Goal: Information Seeking & Learning: Learn about a topic

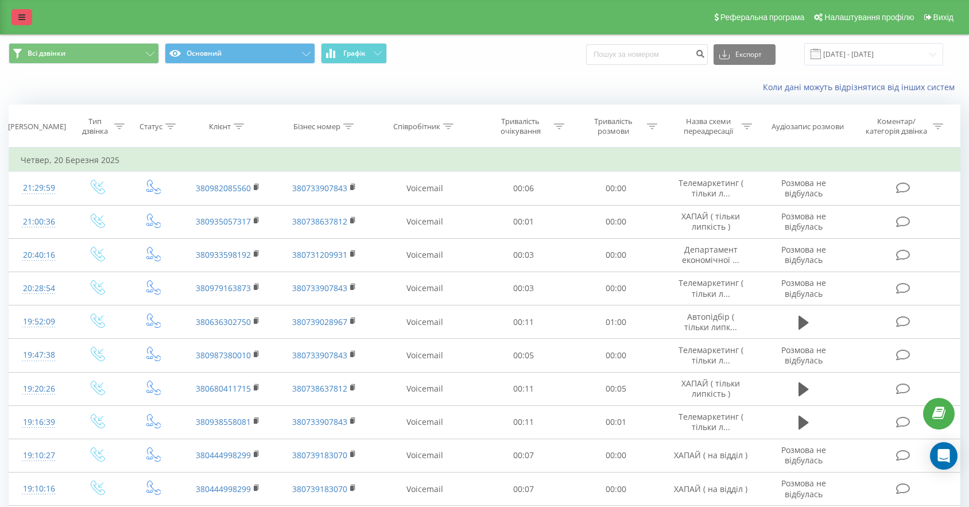
click at [27, 17] on link at bounding box center [21, 17] width 21 height 16
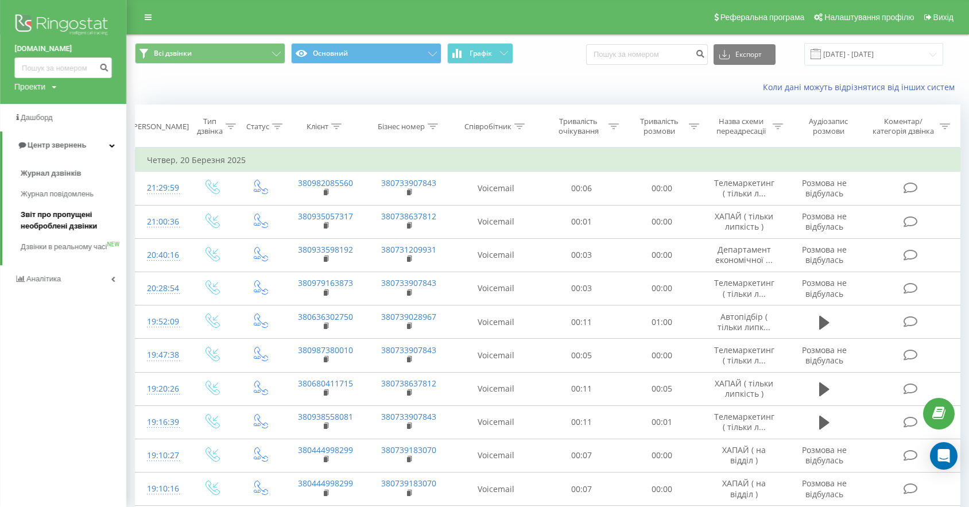
click at [48, 217] on span "Звіт про пропущені необроблені дзвінки" at bounding box center [71, 220] width 100 height 23
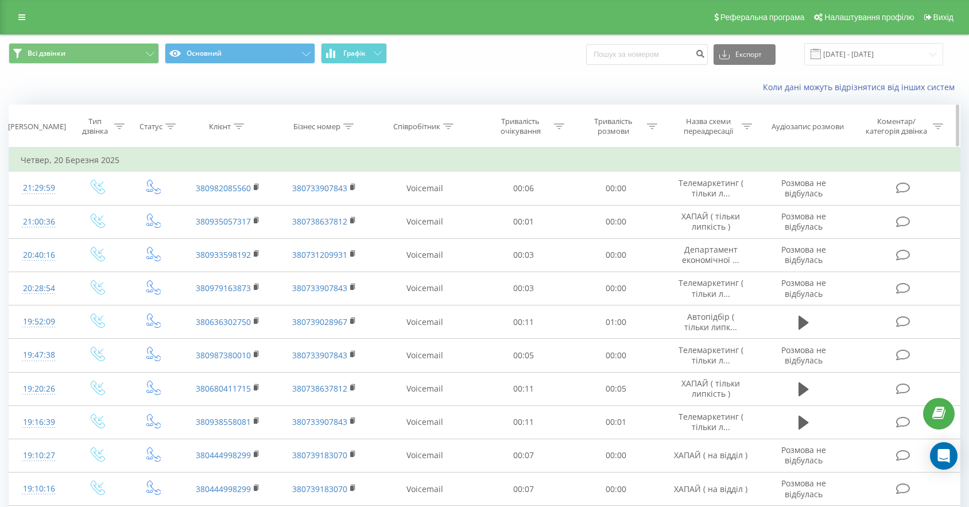
click at [415, 121] on th "Співробітник" at bounding box center [425, 126] width 104 height 42
click at [431, 125] on div "Співробітник" at bounding box center [416, 127] width 47 height 10
click at [418, 184] on div at bounding box center [419, 182] width 82 height 11
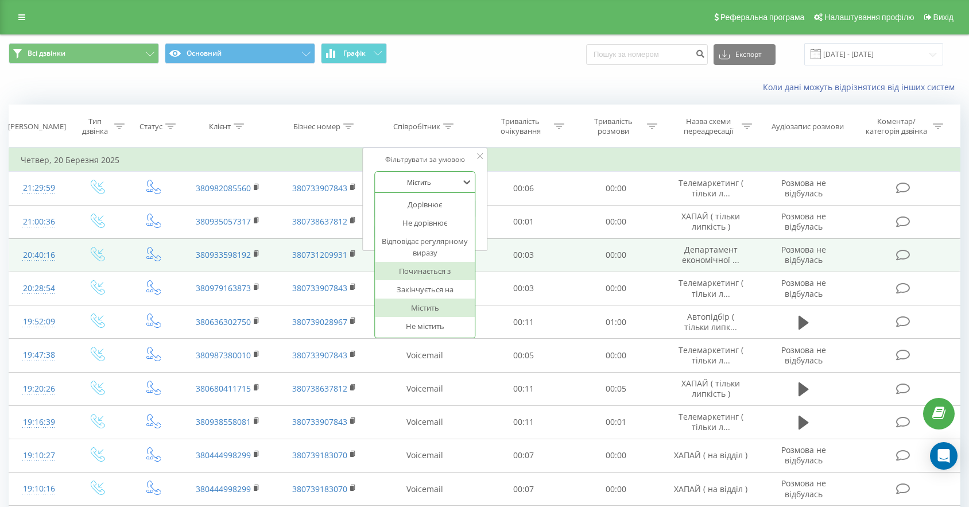
drag, startPoint x: 434, startPoint y: 272, endPoint x: 429, endPoint y: 261, distance: 12.1
click at [433, 272] on div "Починається з" at bounding box center [425, 271] width 100 height 18
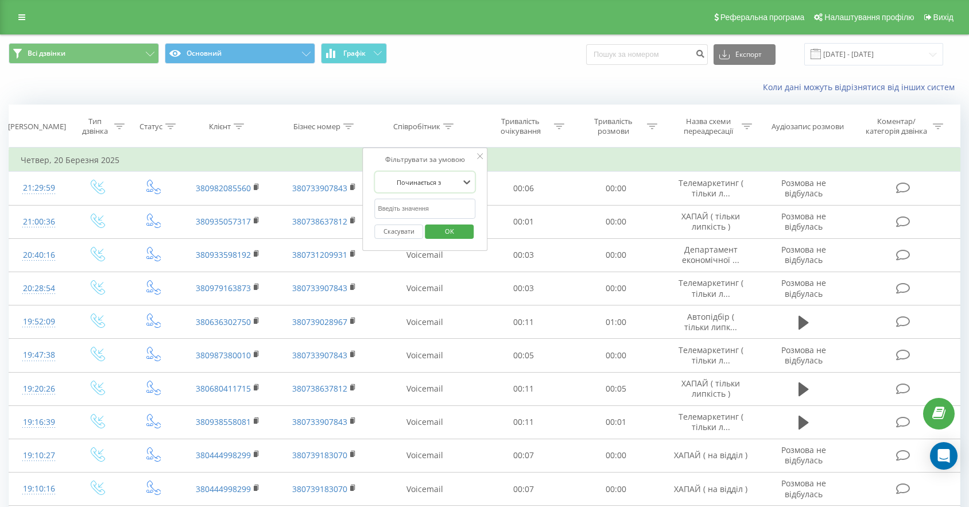
click at [427, 208] on input "text" at bounding box center [424, 209] width 101 height 20
type input "Ляшук"
click at [460, 234] on span "OK" at bounding box center [449, 231] width 32 height 18
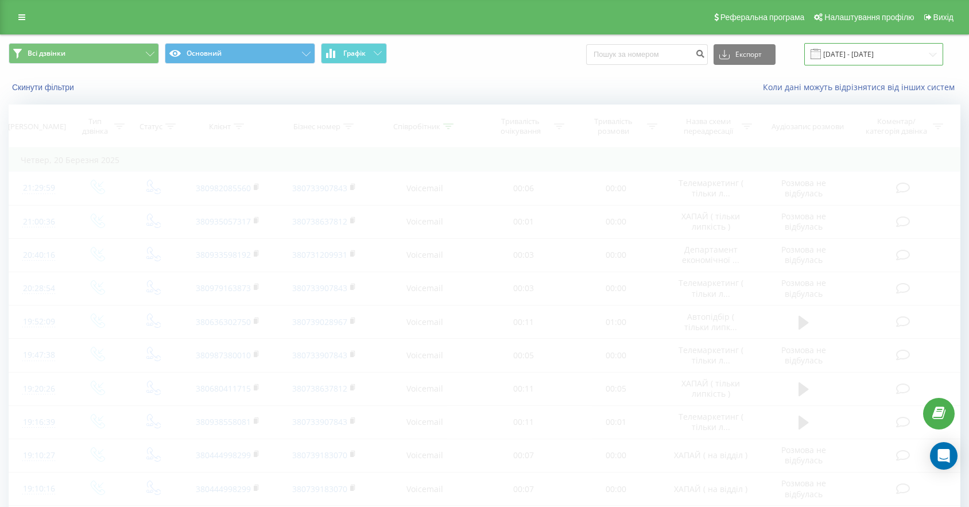
click at [864, 53] on input "[DATE] - [DATE]" at bounding box center [873, 54] width 139 height 22
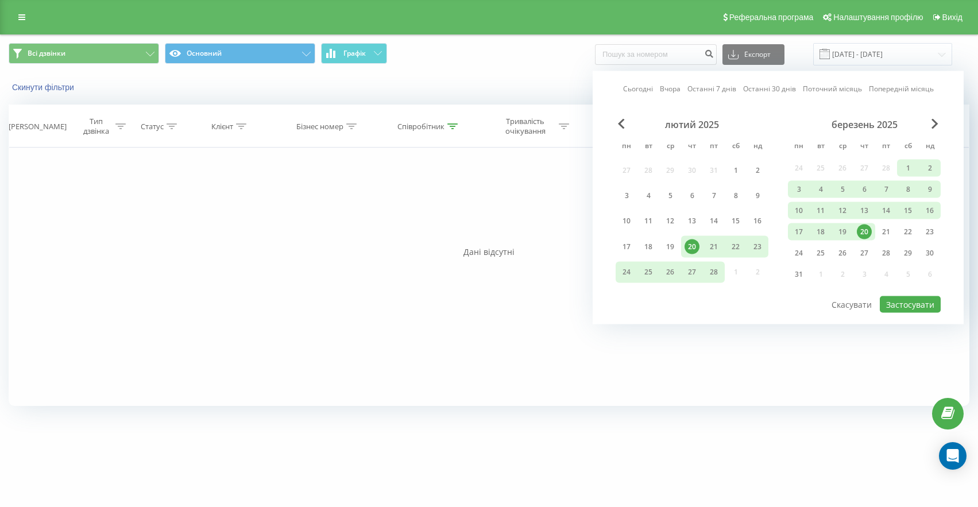
click at [638, 84] on link "Сьогодні" at bounding box center [638, 88] width 30 height 11
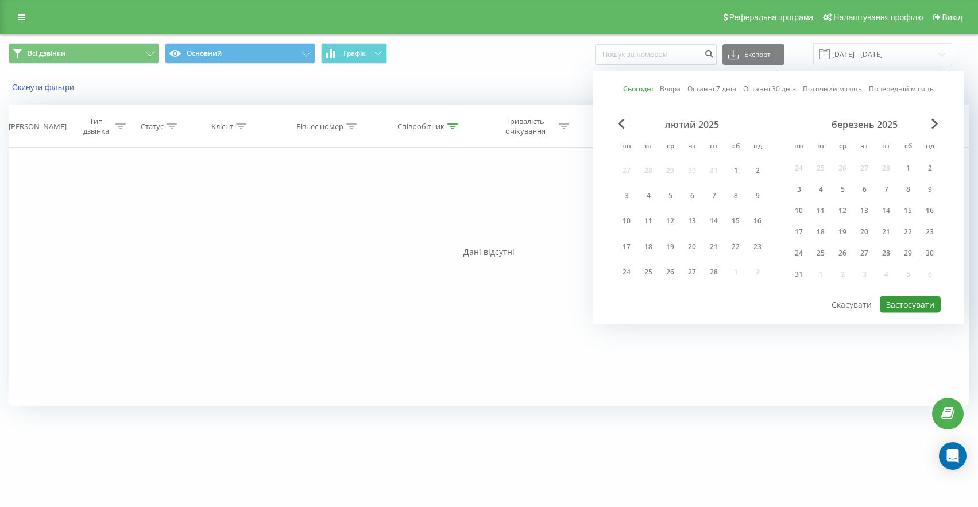
click at [899, 301] on button "Застосувати" at bounding box center [909, 304] width 61 height 17
type input "23.09.2025 - 23.09.2025"
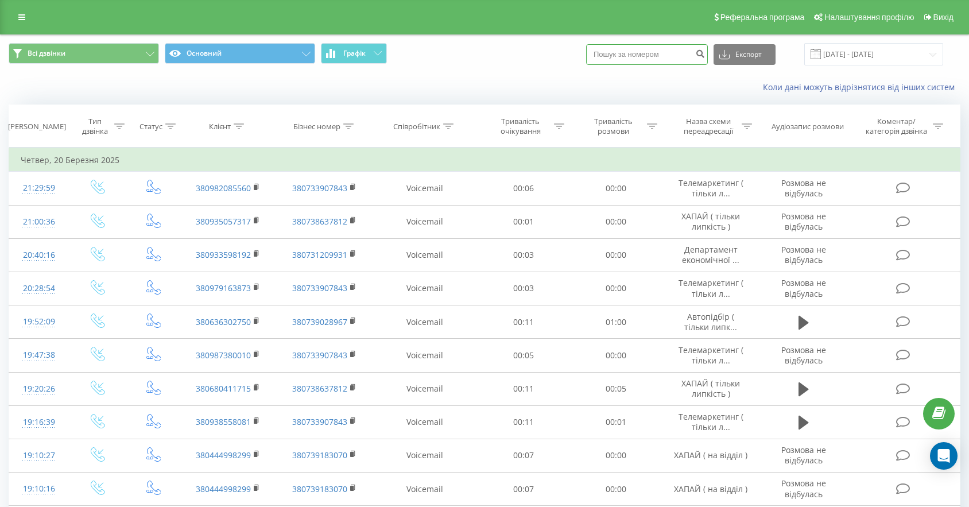
click at [696, 49] on input at bounding box center [647, 54] width 122 height 21
paste input "380952821272"
type input "380952821272"
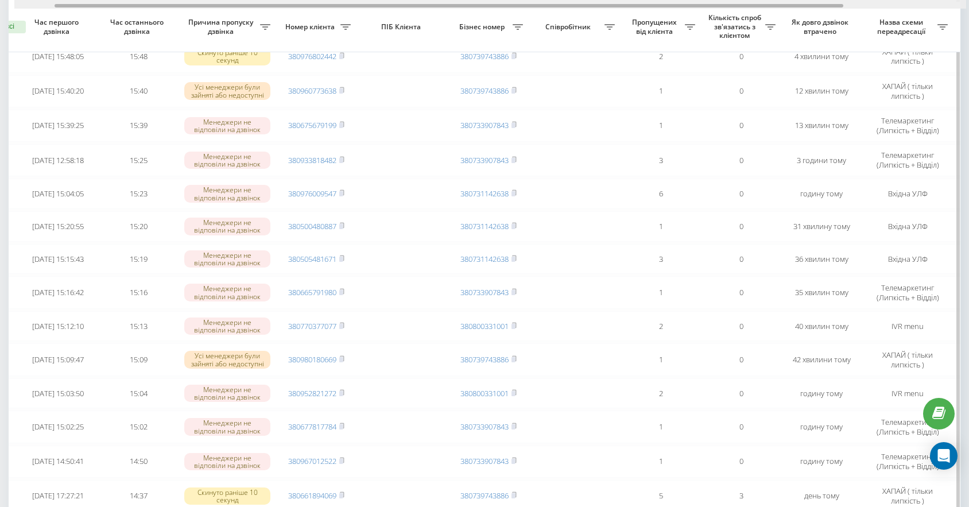
scroll to position [0, 49]
drag, startPoint x: 355, startPoint y: 6, endPoint x: 396, endPoint y: 8, distance: 41.4
click at [396, 8] on div at bounding box center [490, 4] width 952 height 9
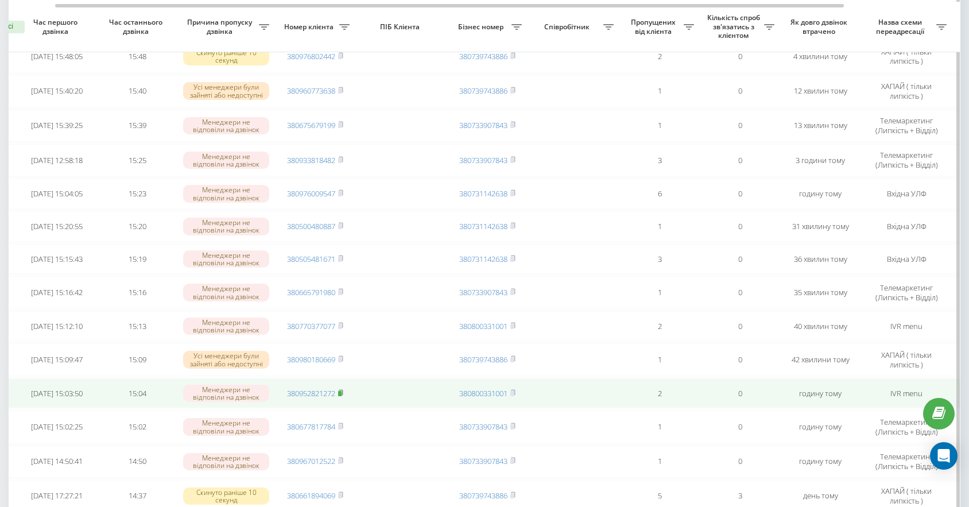
click at [341, 396] on rect at bounding box center [339, 393] width 3 height 5
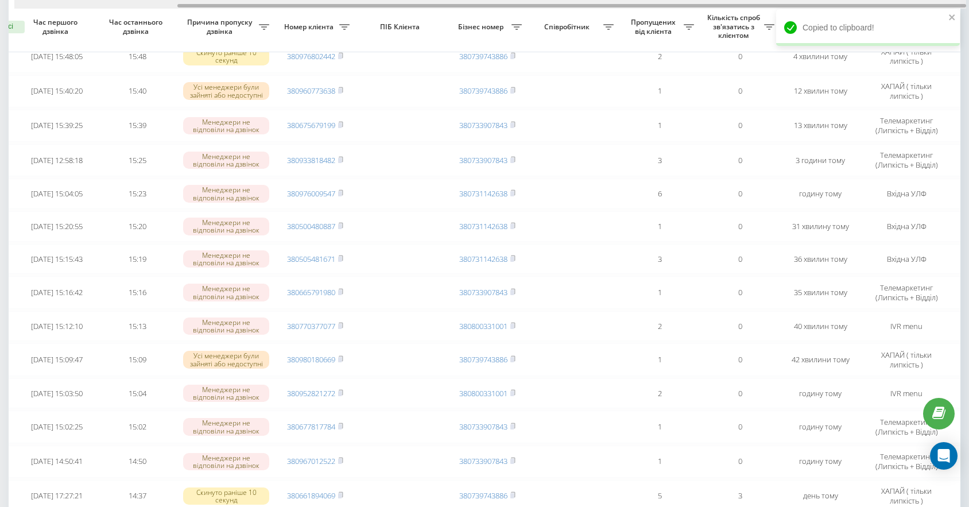
scroll to position [0, 196]
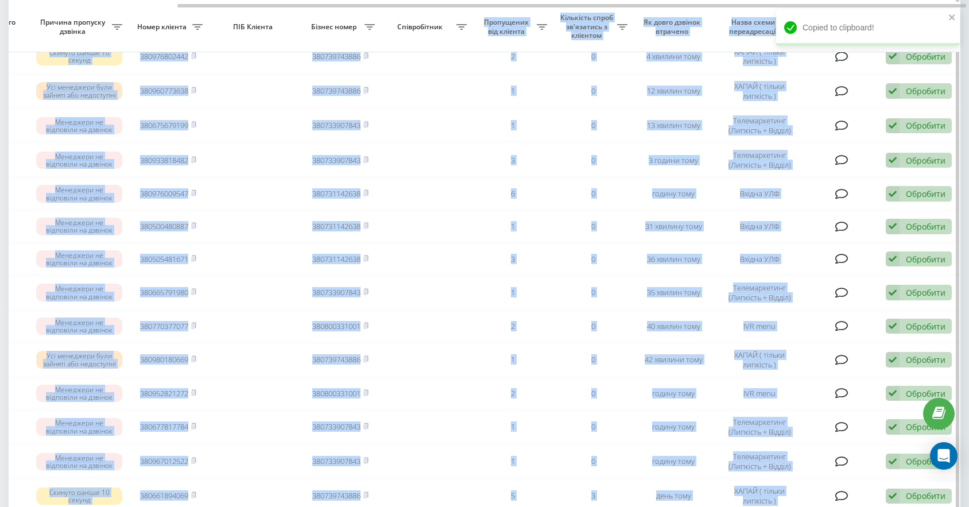
drag, startPoint x: 366, startPoint y: 8, endPoint x: 498, endPoint y: 10, distance: 132.6
click at [498, 10] on div "Обрати всі Час першого дзвінка Час останнього дзвінка Причина пропуску дзвінка …" at bounding box center [485, 431] width 952 height 1006
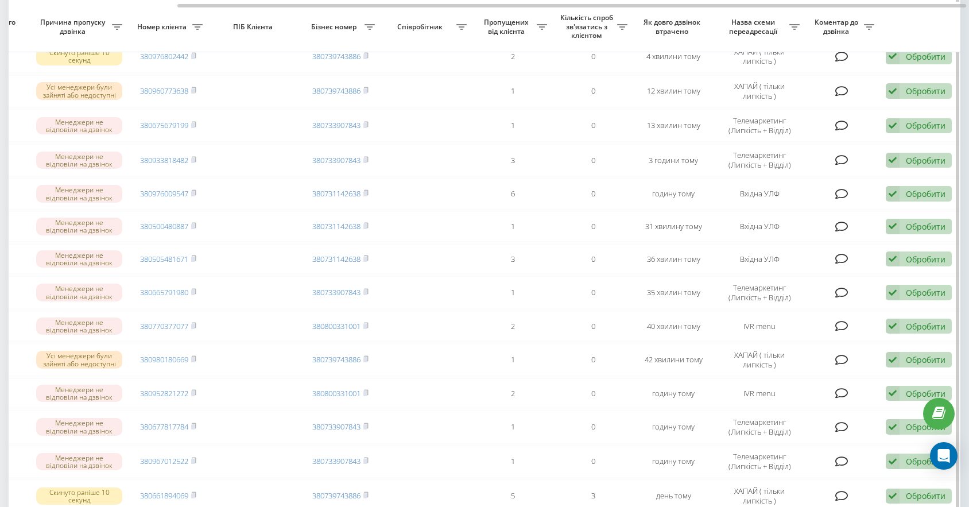
click at [442, 44] on th "Співробітник" at bounding box center [427, 27] width 92 height 51
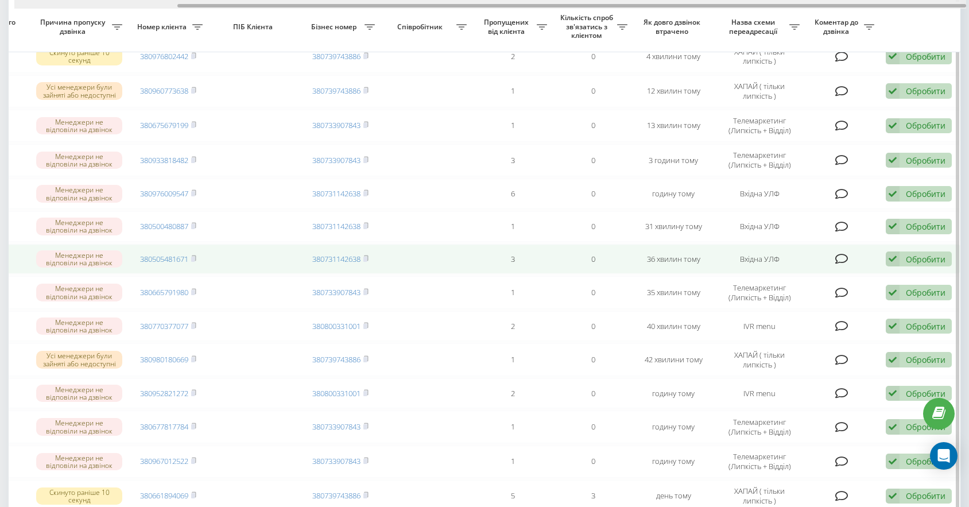
drag, startPoint x: 474, startPoint y: 3, endPoint x: 719, endPoint y: 257, distance: 352.4
click at [545, 14] on div "Обрати всі Час першого дзвінка Час останнього дзвінка Причина пропуску дзвінка …" at bounding box center [485, 431] width 952 height 1006
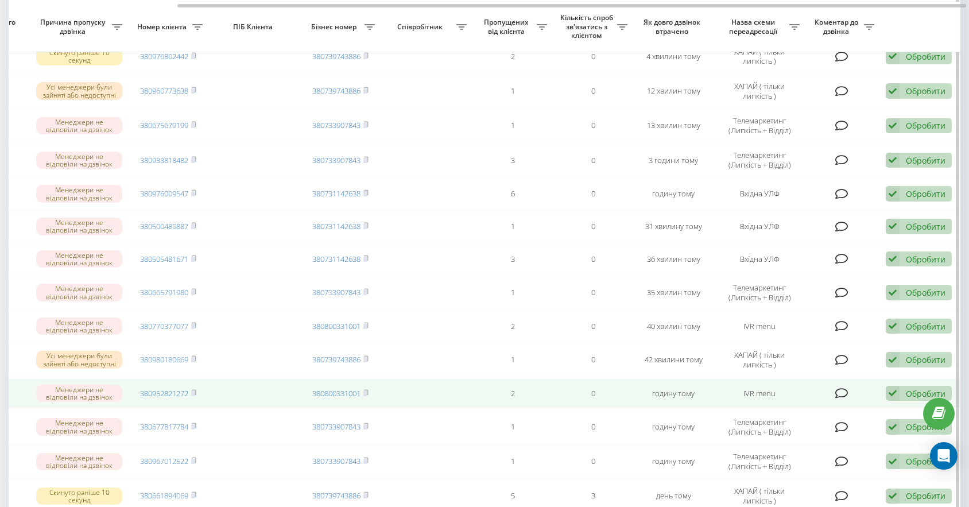
click at [912, 399] on div "Обробити" at bounding box center [926, 393] width 40 height 11
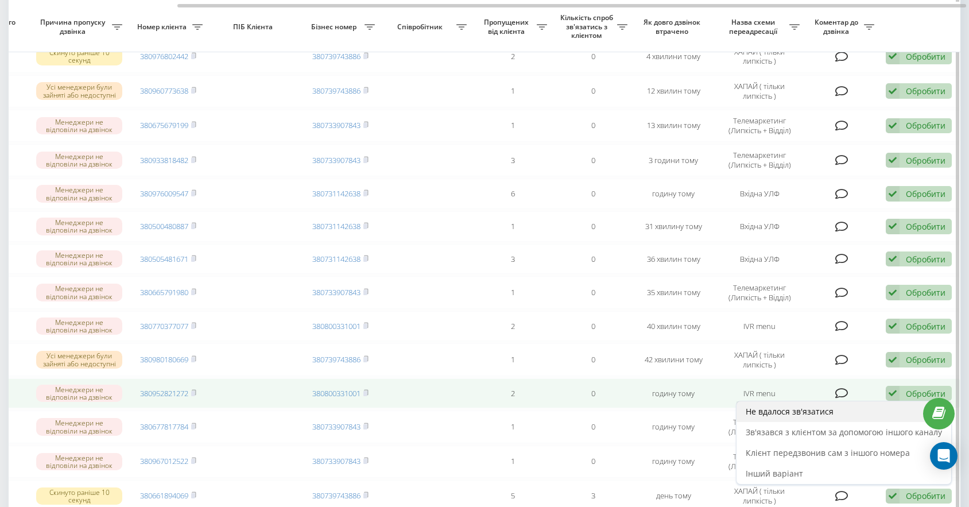
click at [867, 414] on div "Не вдалося зв'язатися" at bounding box center [843, 411] width 215 height 21
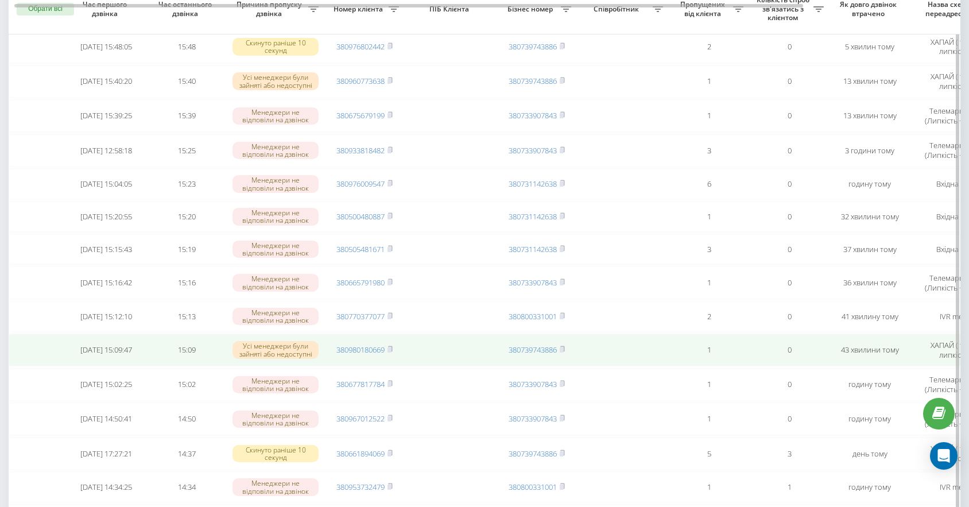
scroll to position [161, 0]
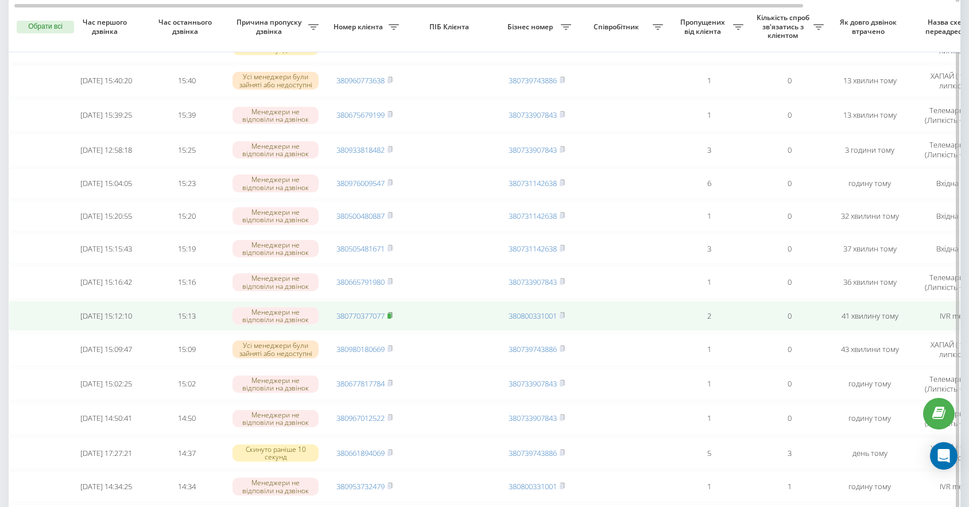
click at [391, 319] on rect at bounding box center [388, 315] width 3 height 5
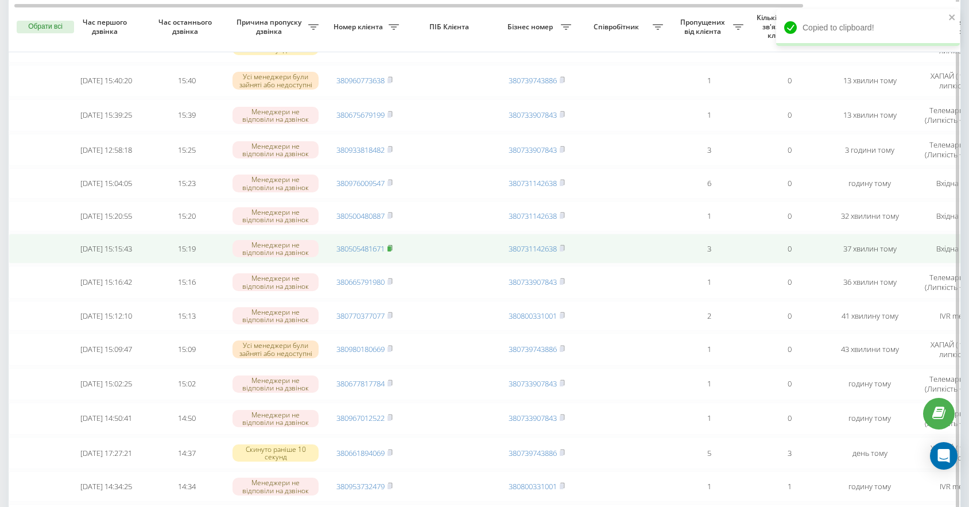
click at [393, 251] on icon at bounding box center [389, 248] width 5 height 7
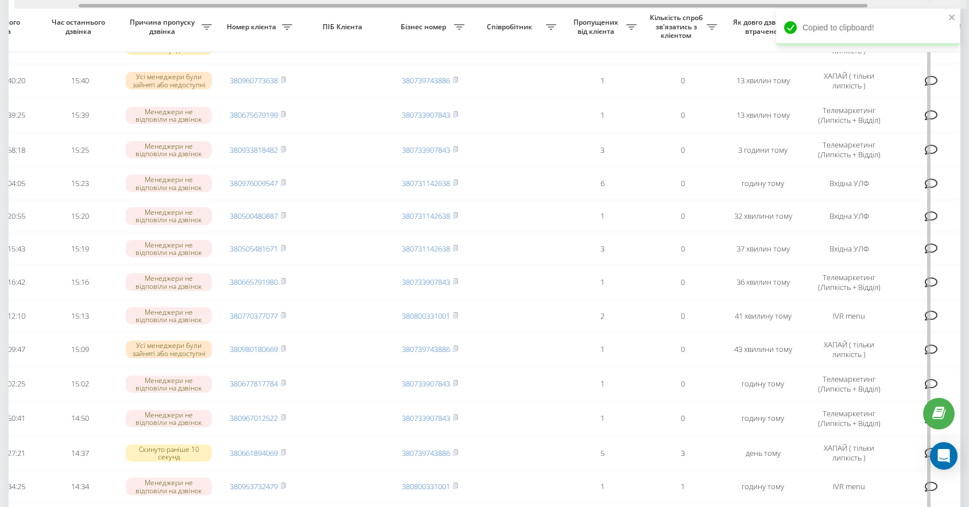
drag, startPoint x: 417, startPoint y: 5, endPoint x: 518, endPoint y: 9, distance: 101.1
click at [515, 10] on div "Обрати всі Час першого дзвінка Час останнього дзвінка Причина пропуску дзвінка …" at bounding box center [485, 421] width 952 height 1006
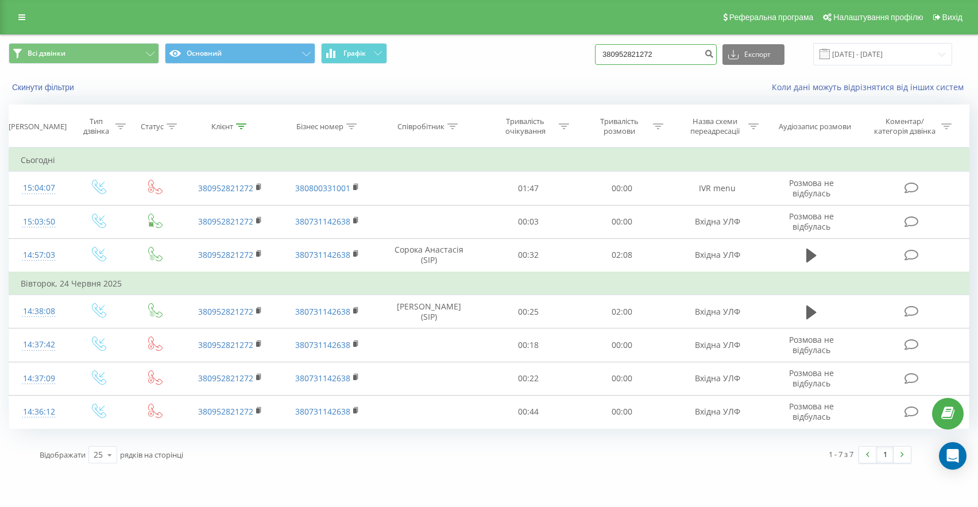
click at [694, 57] on input "380952821272" at bounding box center [656, 54] width 122 height 21
drag, startPoint x: 559, startPoint y: 49, endPoint x: 511, endPoint y: 30, distance: 51.8
click at [535, 43] on div "Всі дзвінки Основний Графік 380952821272 Експорт .csv .xls .xlsx [DATE] - [DATE]" at bounding box center [489, 54] width 960 height 22
paste input "380770377077"
type input "380770377077"
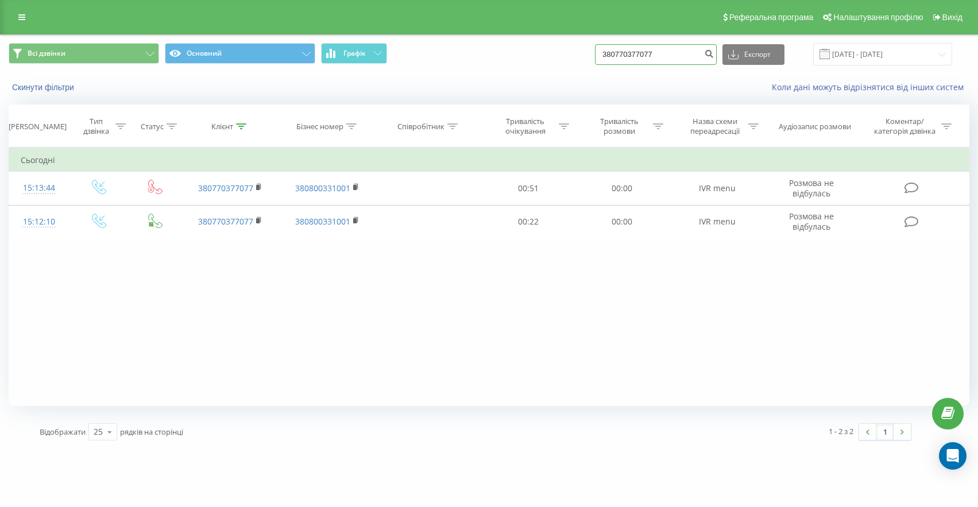
click at [683, 64] on input "380770377077" at bounding box center [656, 54] width 122 height 21
drag, startPoint x: 697, startPoint y: 53, endPoint x: 565, endPoint y: 50, distance: 131.5
click at [567, 50] on div "Всі дзвінки Основний Графік 380770377077 Експорт .csv .xls .xlsx 23.06.2025 - 2…" at bounding box center [489, 54] width 960 height 22
paste input "380505481671"
type input "380505481671"
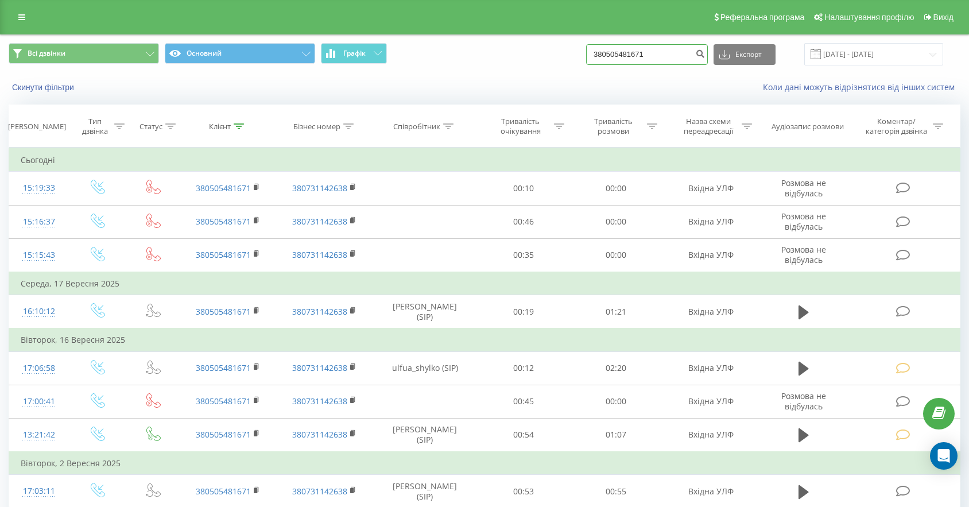
drag, startPoint x: 688, startPoint y: 58, endPoint x: 541, endPoint y: 50, distance: 147.7
click at [548, 50] on div "Всі дзвінки Основний Графік 380505481671 Експорт .csv .xls .xlsx [DATE] - [DATE]" at bounding box center [485, 54] width 952 height 22
paste input "380976135116"
type input "380976135116"
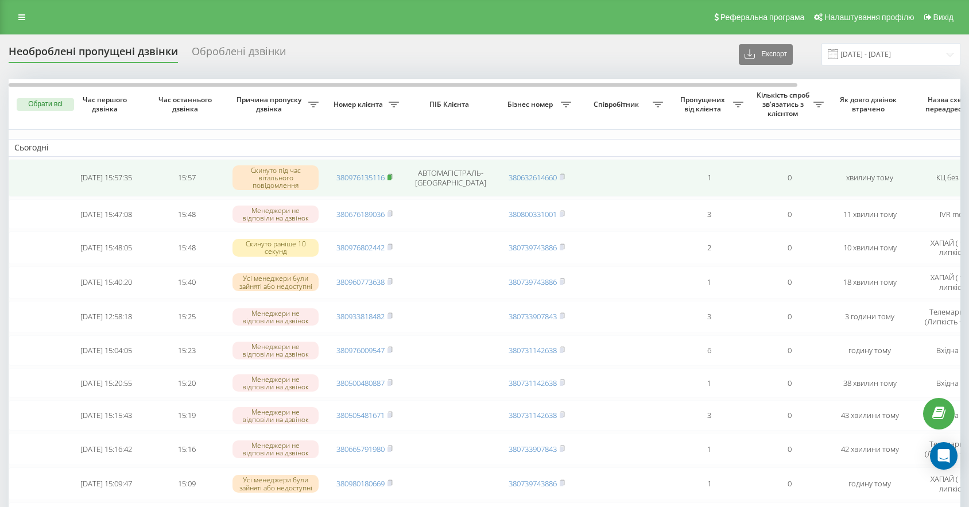
click at [391, 175] on rect at bounding box center [388, 177] width 3 height 5
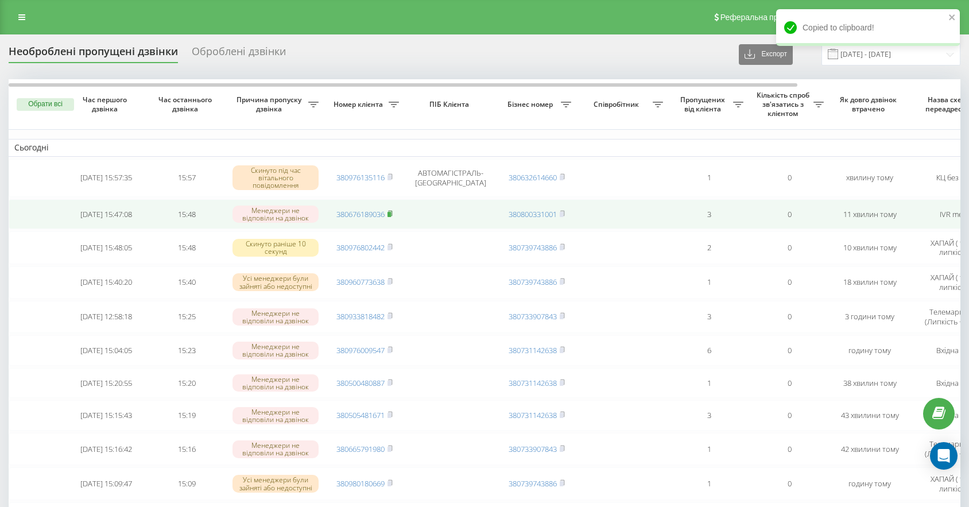
click at [391, 214] on rect at bounding box center [388, 213] width 3 height 5
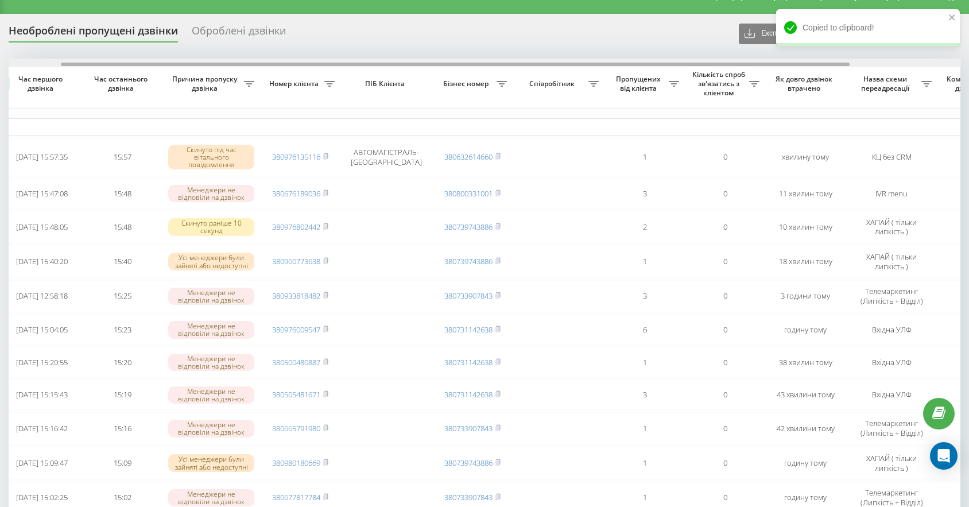
scroll to position [0, 65]
drag, startPoint x: 483, startPoint y: 64, endPoint x: 537, endPoint y: 66, distance: 54.0
click at [537, 66] on div at bounding box center [485, 63] width 952 height 9
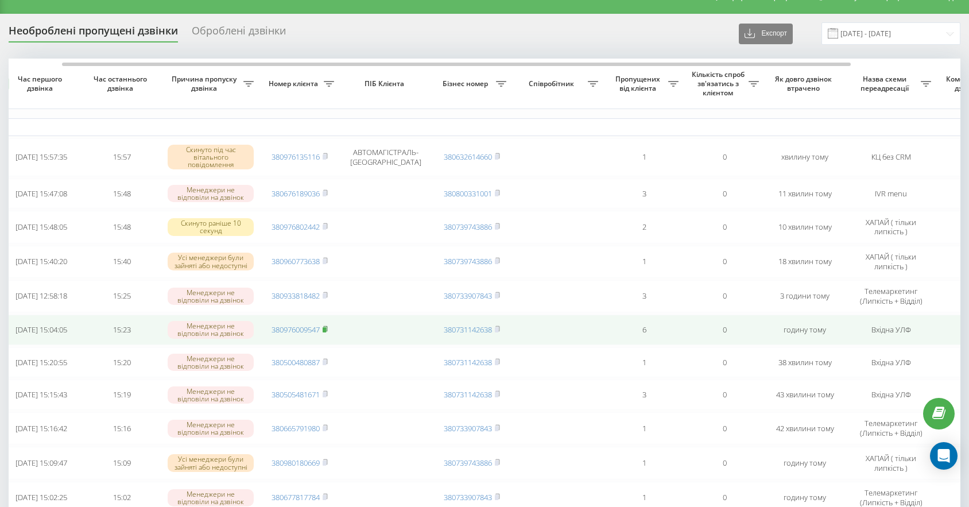
click at [327, 332] on icon at bounding box center [325, 328] width 5 height 7
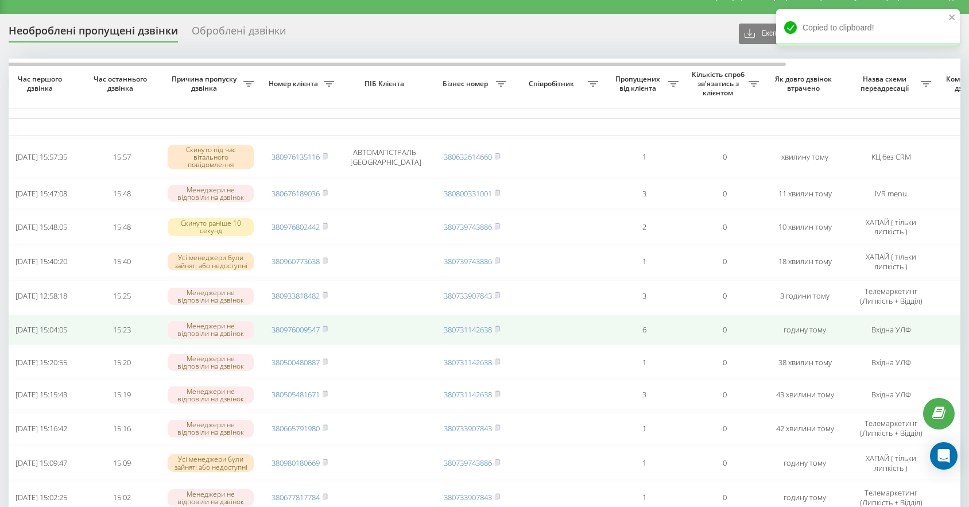
scroll to position [44, 0]
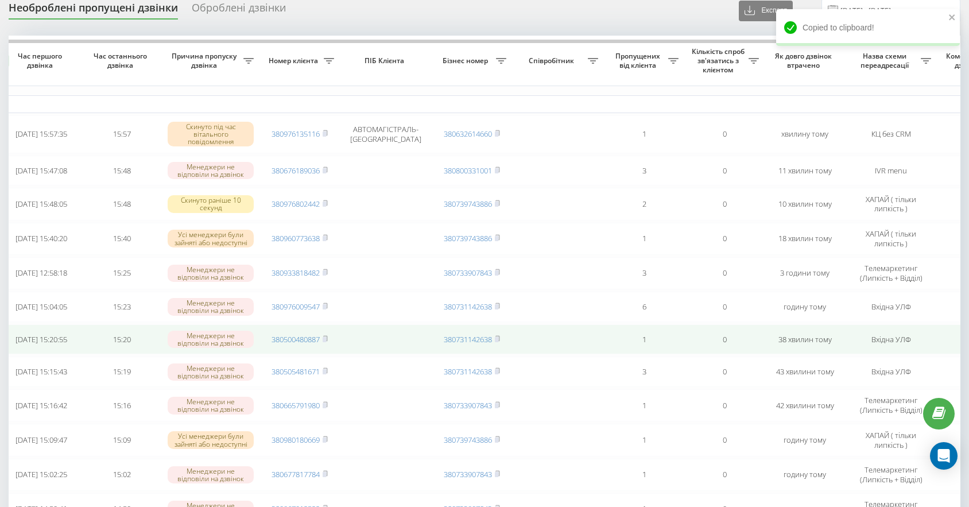
drag, startPoint x: 325, startPoint y: 343, endPoint x: 332, endPoint y: 344, distance: 7.0
click at [325, 342] on rect at bounding box center [324, 339] width 3 height 5
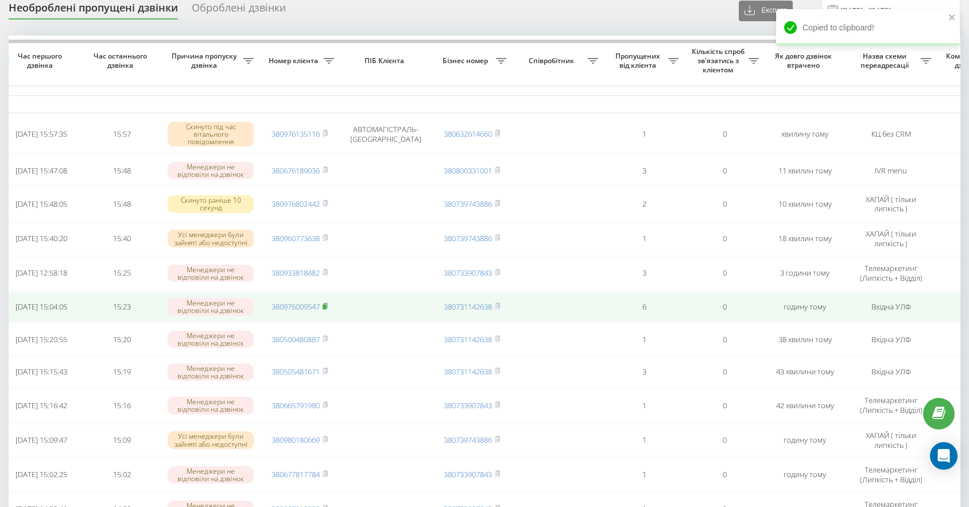
click at [324, 307] on rect at bounding box center [324, 306] width 3 height 5
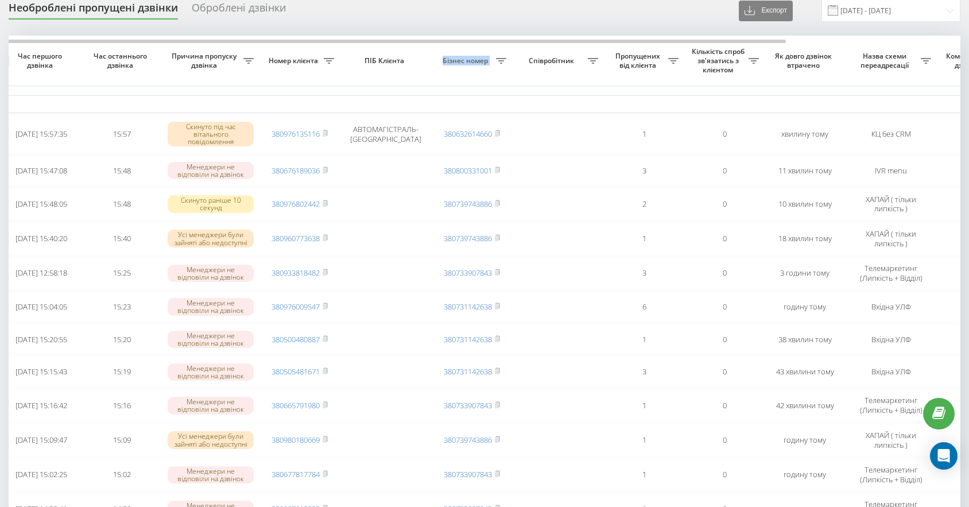
drag, startPoint x: 445, startPoint y: 43, endPoint x: 524, endPoint y: 46, distance: 78.1
click at [524, 46] on tr "Обрати всі Час першого дзвінка Час останнього дзвінка Причина пропуску дзвінка …" at bounding box center [518, 61] width 1148 height 51
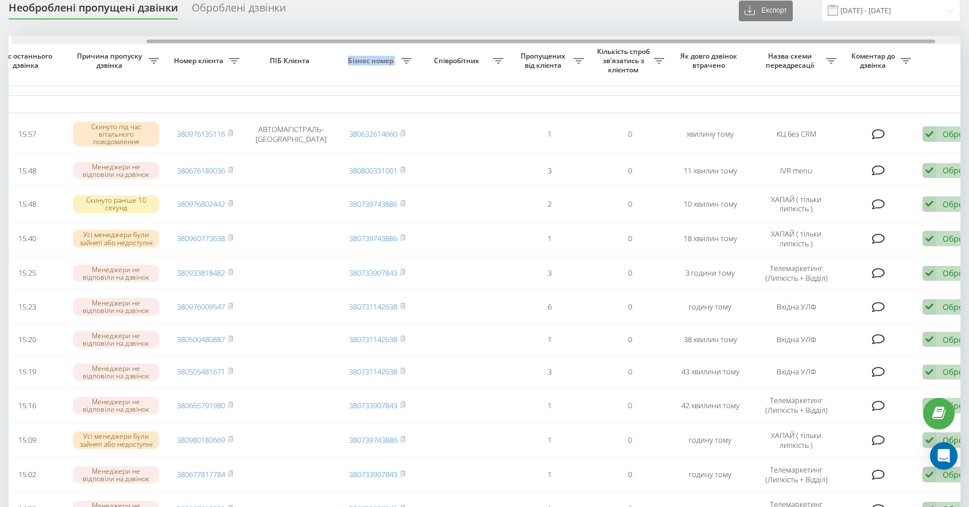
scroll to position [0, 196]
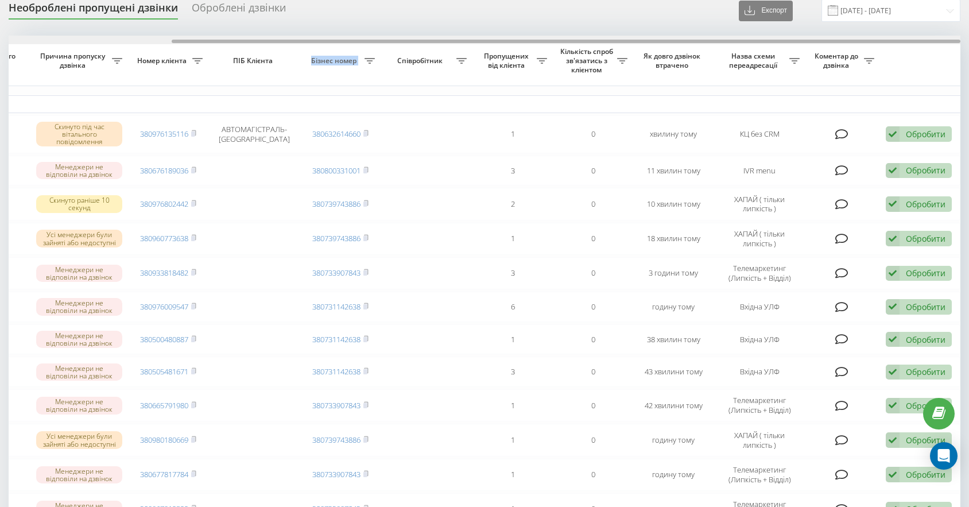
drag, startPoint x: 443, startPoint y: 40, endPoint x: 622, endPoint y: 46, distance: 178.6
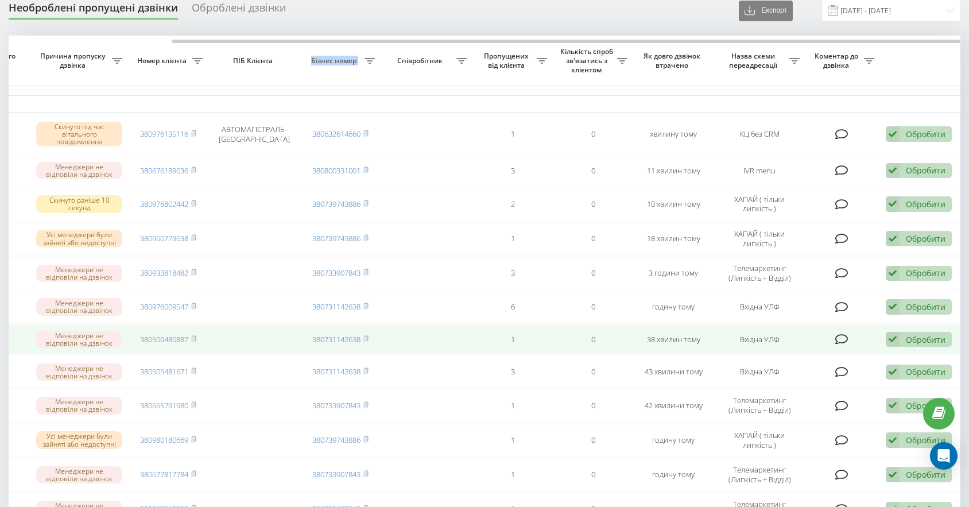
click at [918, 344] on div "Обробити" at bounding box center [926, 339] width 40 height 11
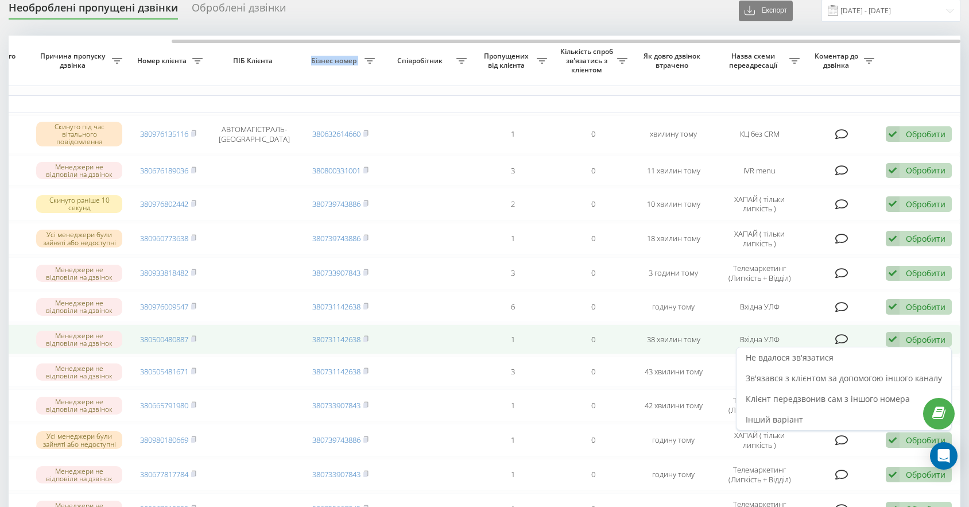
click at [905, 347] on div "Обробити Не вдалося зв'язатися Зв'язався з клієнтом за допомогою іншого каналу …" at bounding box center [919, 339] width 66 height 15
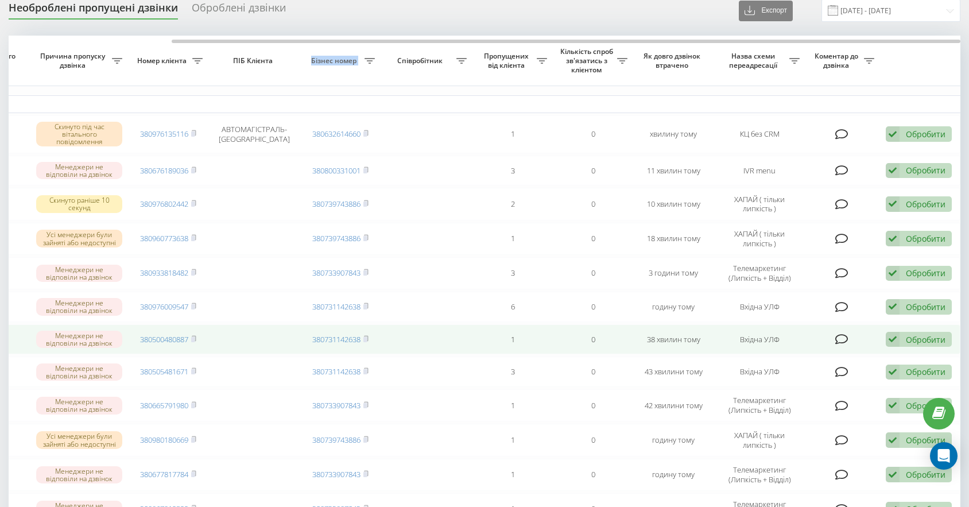
click at [906, 343] on div "Обробити" at bounding box center [926, 339] width 40 height 11
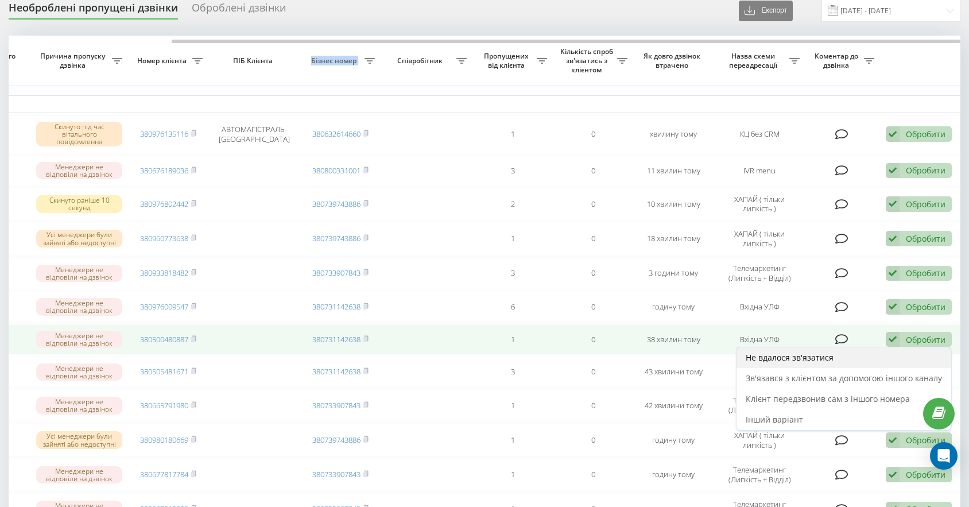
click at [815, 363] on span "Не вдалося зв'язатися" at bounding box center [790, 357] width 88 height 11
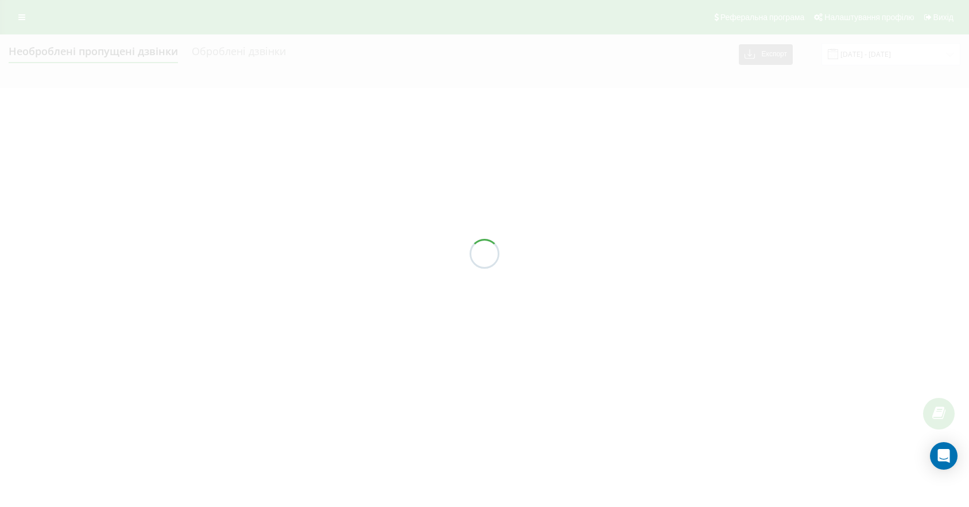
scroll to position [0, 0]
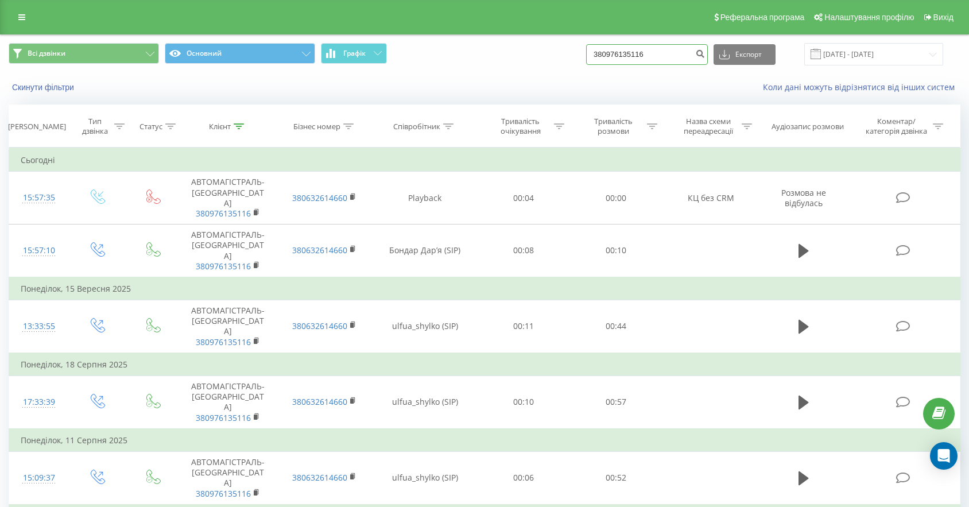
click at [680, 61] on input "380976135116" at bounding box center [647, 54] width 122 height 21
drag, startPoint x: 680, startPoint y: 59, endPoint x: 605, endPoint y: 45, distance: 75.8
click at [608, 48] on div "Всі дзвінки Основний Графік 380976135116 Експорт .csv .xls .xlsx 23.06.2025 - 2…" at bounding box center [485, 54] width 952 height 22
paste input "380676189036"
type input "380676189036"
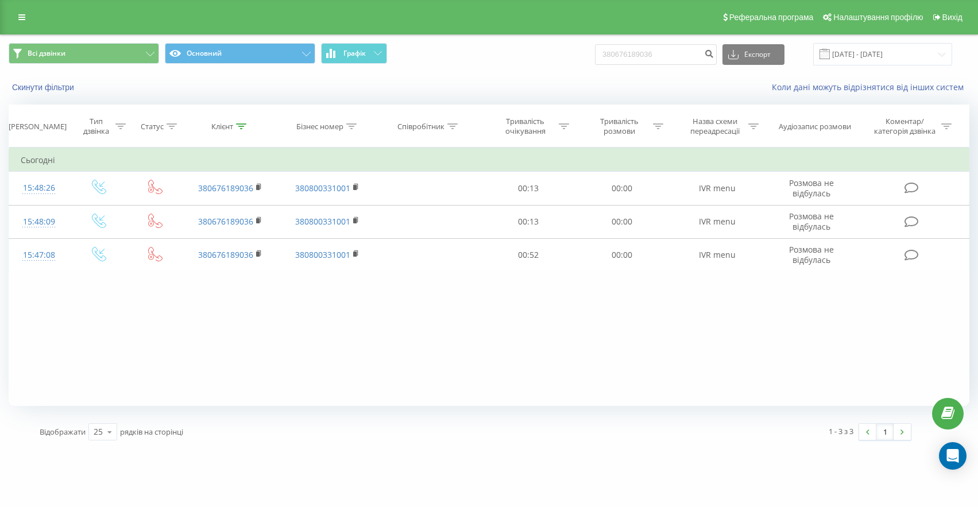
click at [669, 68] on div "Всі дзвінки Основний Графік 380676189036 Експорт .csv .xls .xlsx 23.06.2025 - 2…" at bounding box center [489, 54] width 976 height 38
drag, startPoint x: 695, startPoint y: 53, endPoint x: 533, endPoint y: 37, distance: 162.7
click at [567, 47] on div "Всі дзвінки Основний Графік 380676189036 Експорт .csv .xls .xlsx 23.06.2025 - 2…" at bounding box center [489, 54] width 960 height 22
paste input "380976009547"
type input "380976009547"
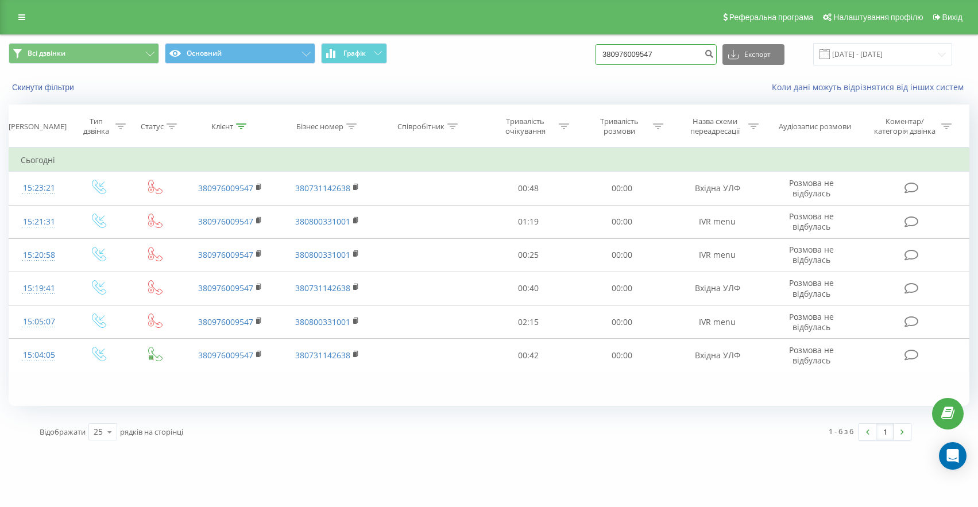
click at [704, 57] on input "380976009547" at bounding box center [656, 54] width 122 height 21
drag, startPoint x: 688, startPoint y: 57, endPoint x: 536, endPoint y: 39, distance: 153.7
click at [549, 45] on div "Всі дзвінки Основний Графік 380976009547 Експорт .csv .xls .xlsx 23.06.2025 - 2…" at bounding box center [489, 54] width 960 height 22
paste input "380500480887"
type input "380500480887"
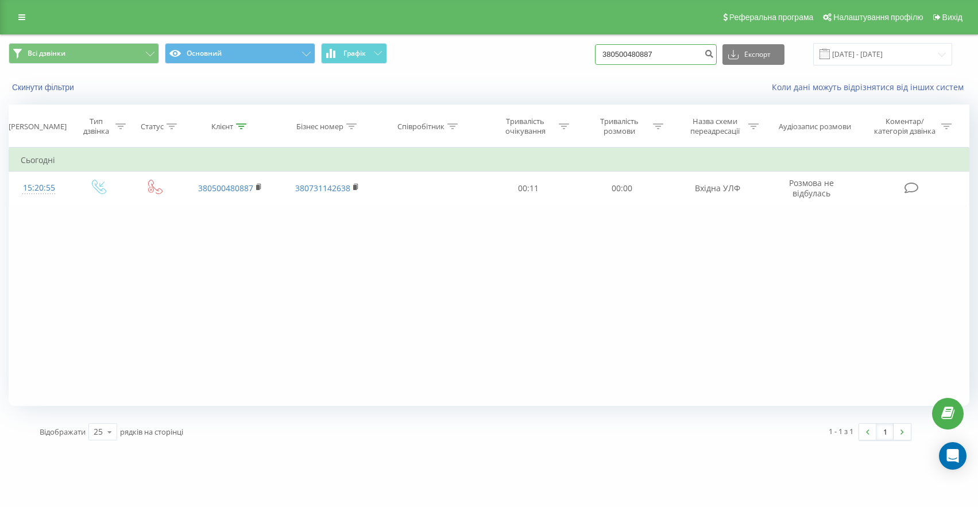
drag, startPoint x: 684, startPoint y: 53, endPoint x: 537, endPoint y: 39, distance: 147.6
click at [560, 51] on div "Всі дзвінки Основний Графік 380500480887 Експорт .csv .xls .xlsx 23.06.2025 - 2…" at bounding box center [489, 54] width 960 height 22
paste input "380505481671"
type input "380505481671"
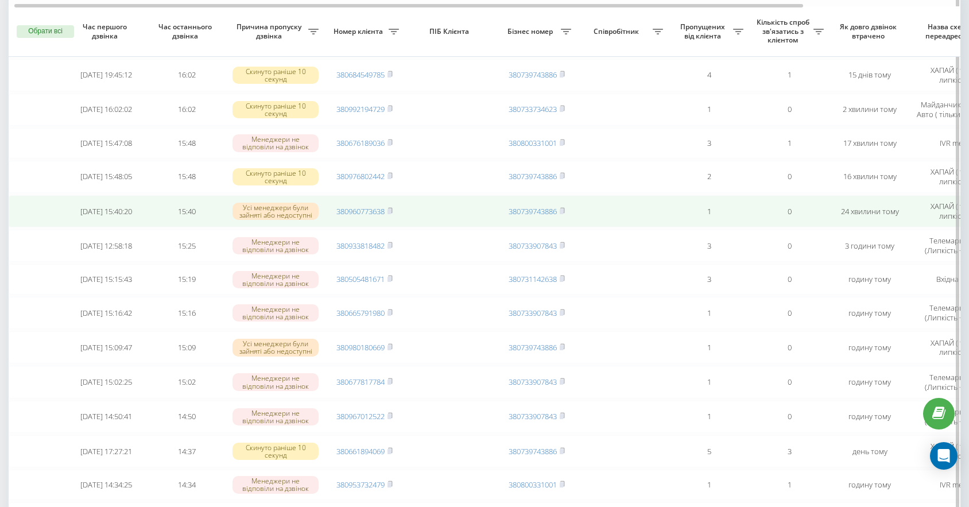
scroll to position [119, 0]
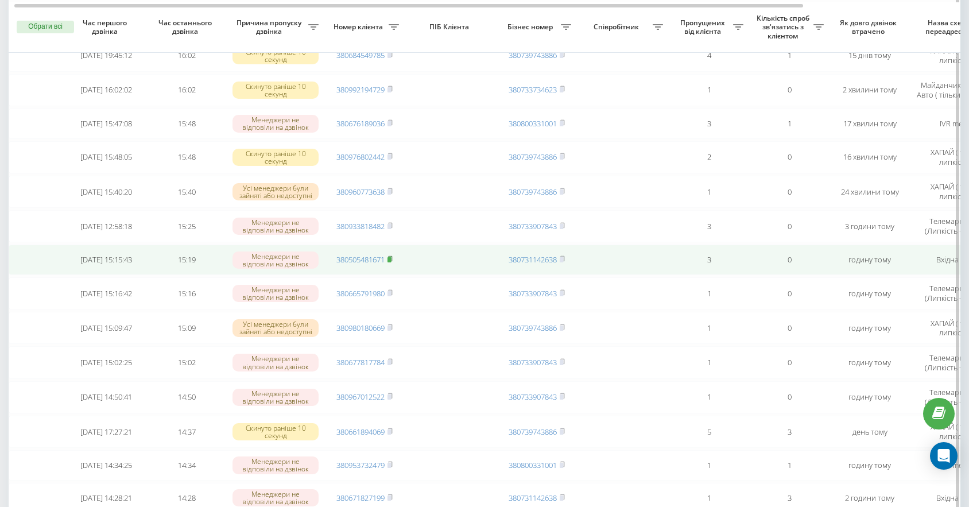
click at [393, 262] on icon at bounding box center [389, 258] width 5 height 7
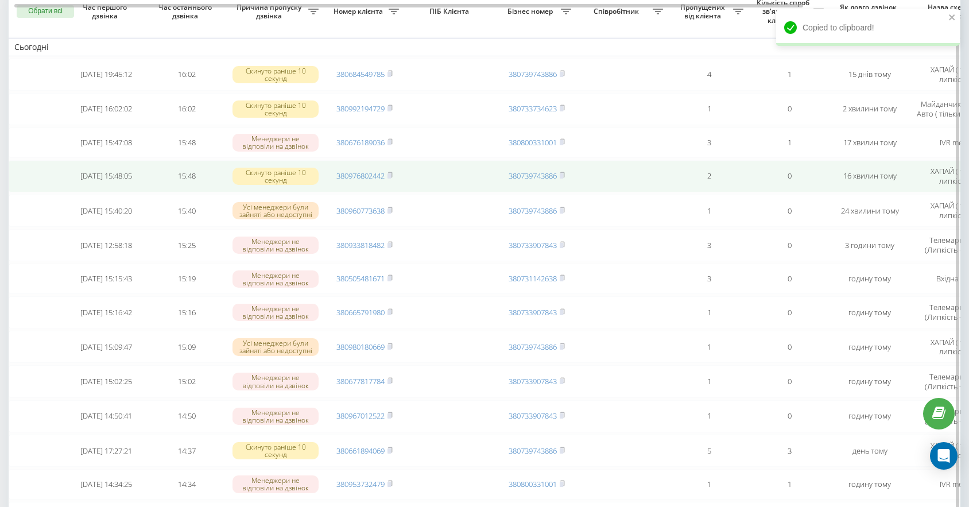
scroll to position [79, 0]
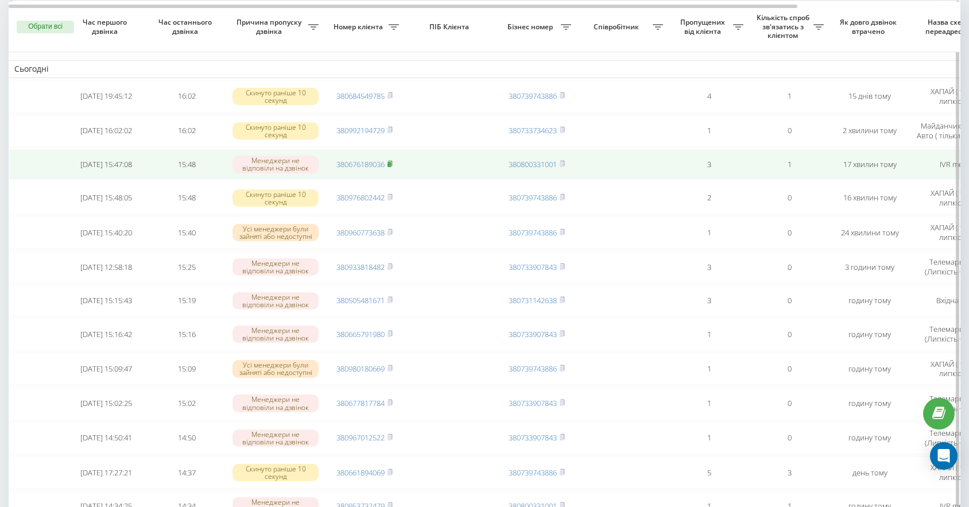
click at [391, 163] on rect at bounding box center [388, 164] width 3 height 5
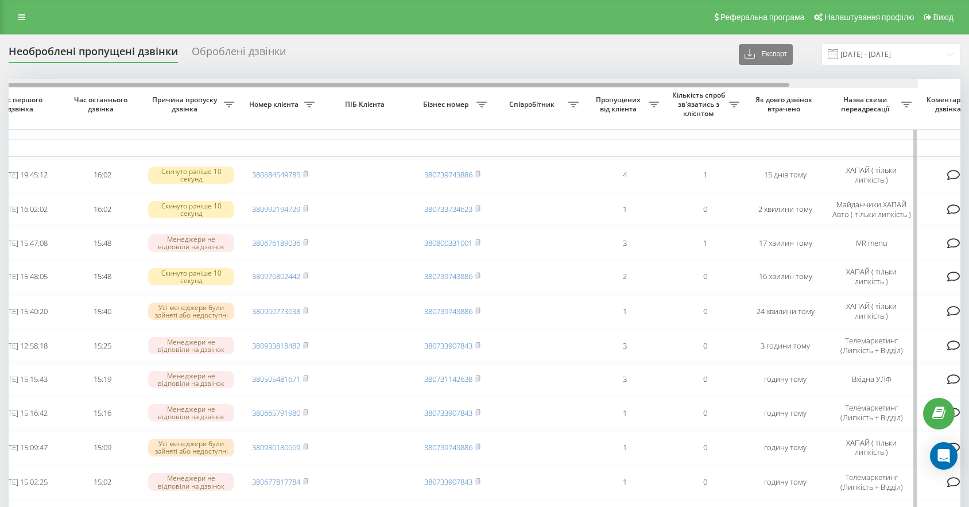
scroll to position [0, 196]
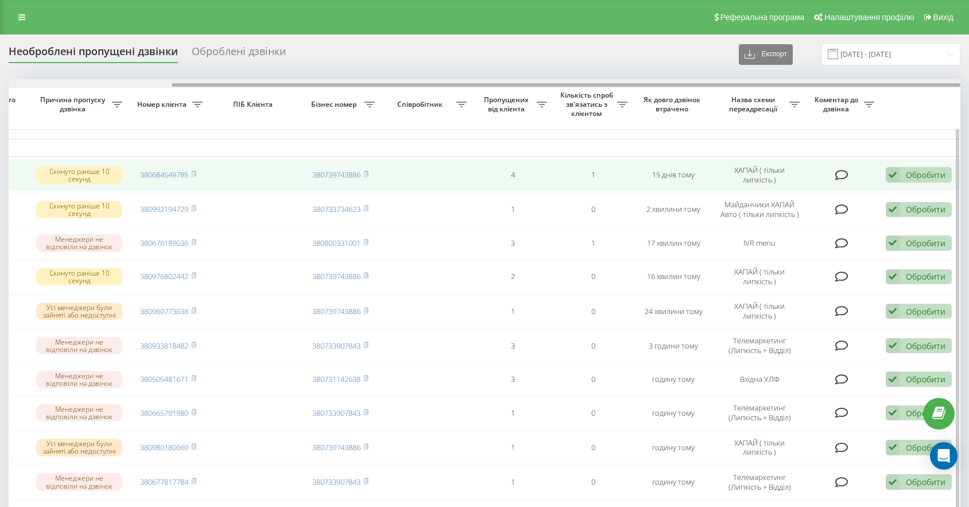
drag, startPoint x: 495, startPoint y: 83, endPoint x: 838, endPoint y: 170, distance: 353.1
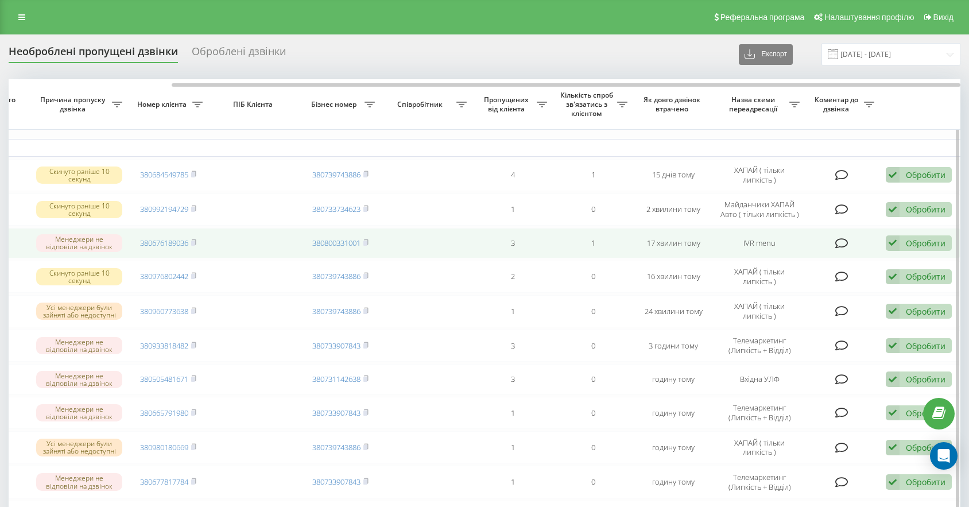
click at [932, 245] on div "Обробити" at bounding box center [926, 243] width 40 height 11
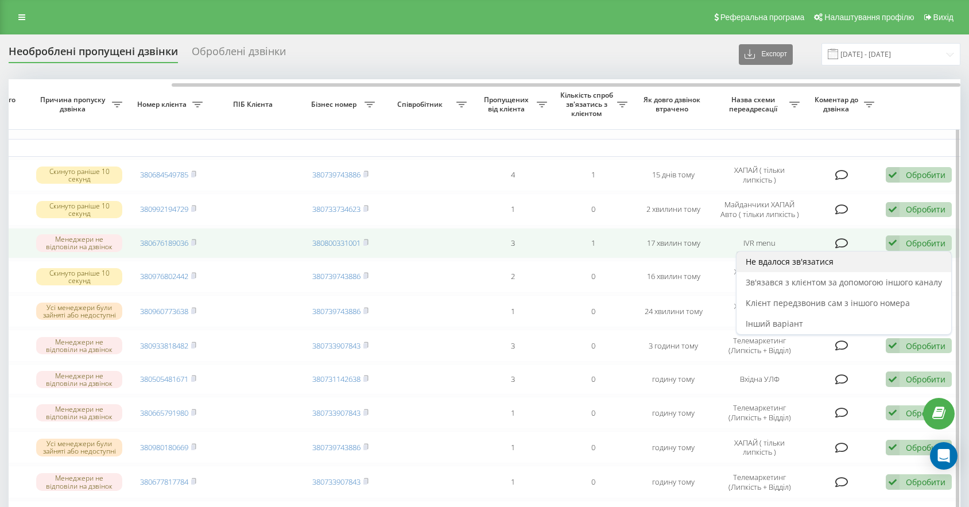
click at [862, 269] on div "Не вдалося зв'язатися" at bounding box center [843, 261] width 215 height 21
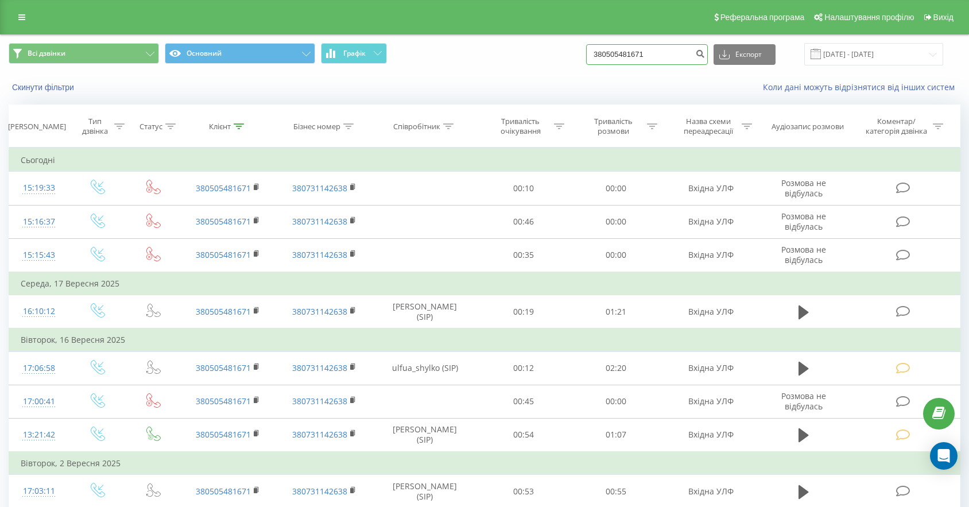
click at [669, 56] on input "380505481671" at bounding box center [647, 54] width 122 height 21
drag, startPoint x: 671, startPoint y: 51, endPoint x: 565, endPoint y: 47, distance: 105.7
click at [576, 47] on div "Всі дзвінки Основний Графік 380505481671 Експорт .csv .xls .xlsx [DATE] - [DATE]" at bounding box center [485, 54] width 952 height 22
paste input "380676189036"
type input "380676189036"
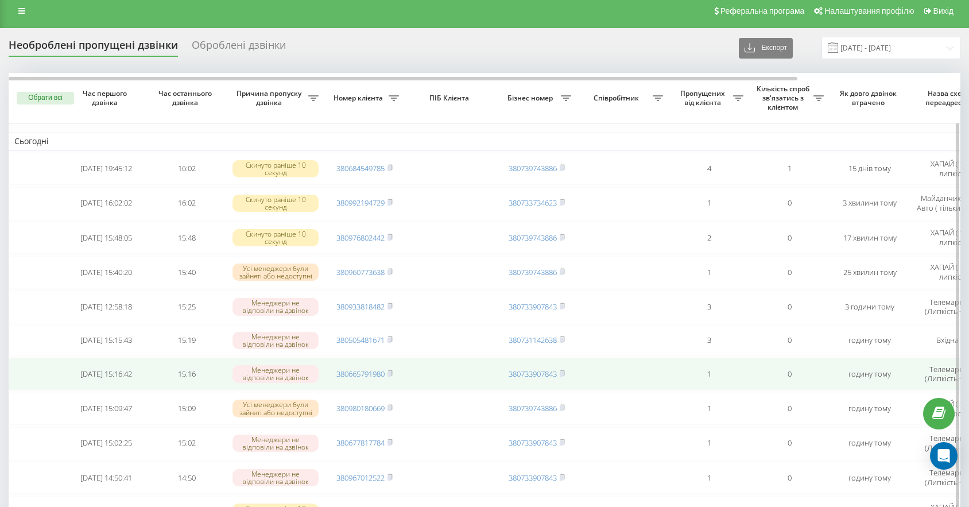
scroll to position [9, 0]
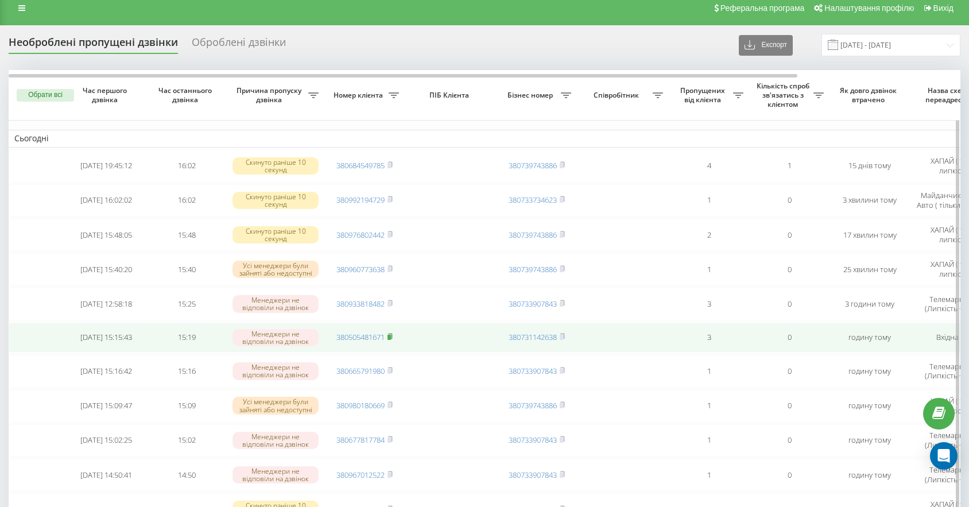
click at [391, 337] on rect at bounding box center [388, 337] width 3 height 5
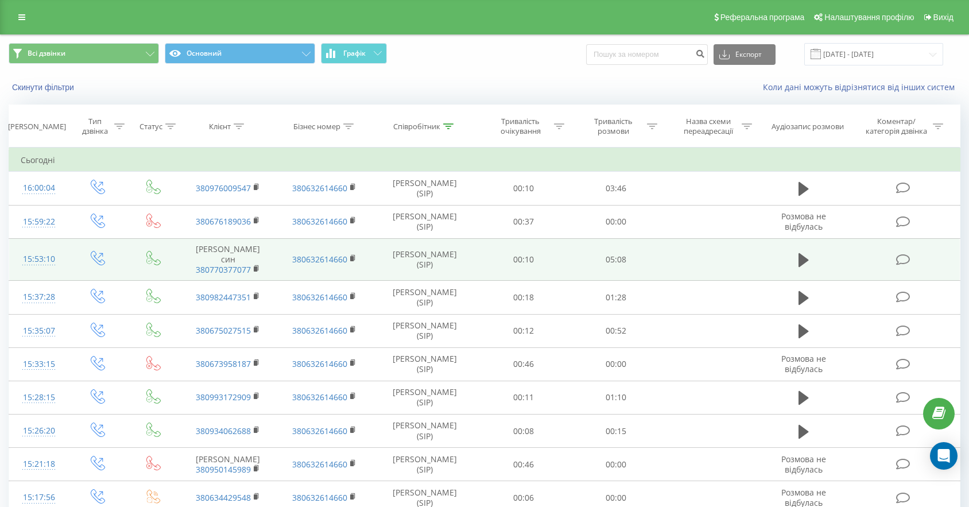
click at [902, 266] on icon at bounding box center [903, 260] width 14 height 12
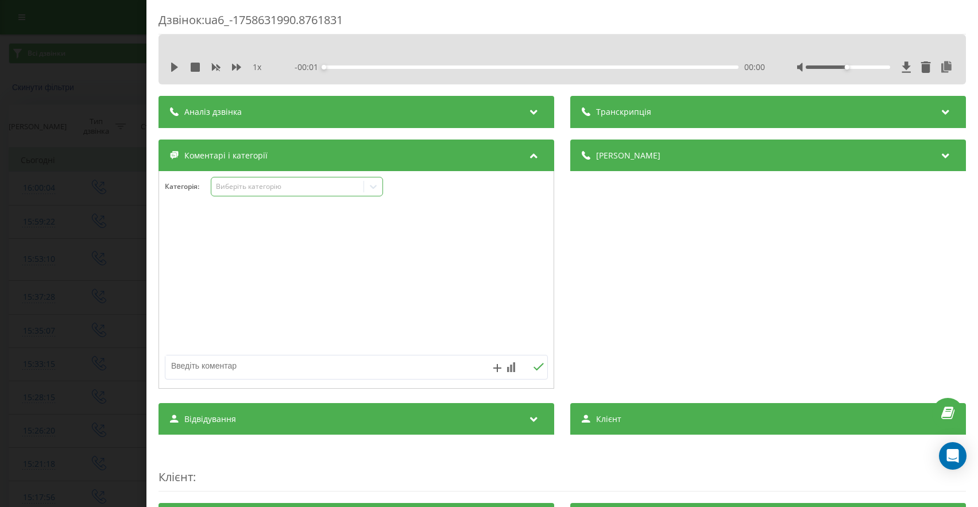
click at [274, 194] on div "Виберіть категорію" at bounding box center [297, 187] width 172 height 20
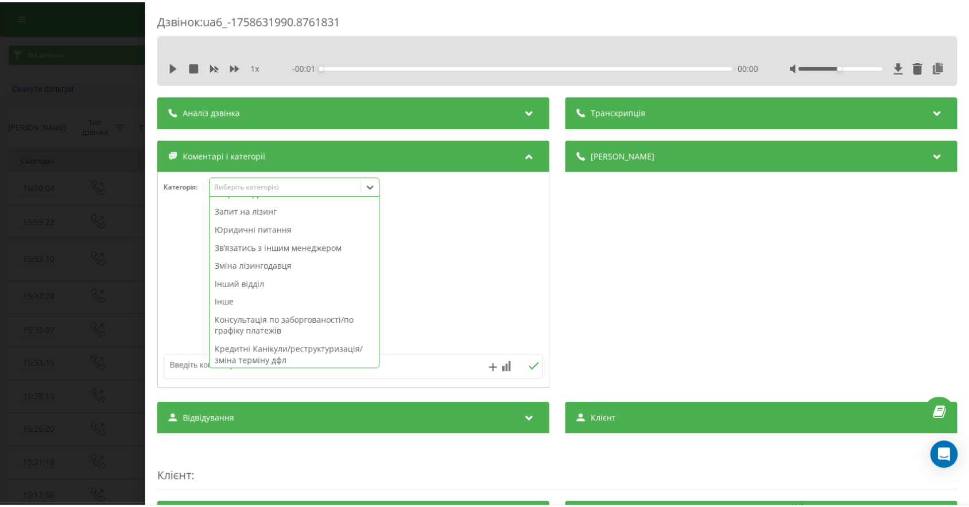
scroll to position [305, 0]
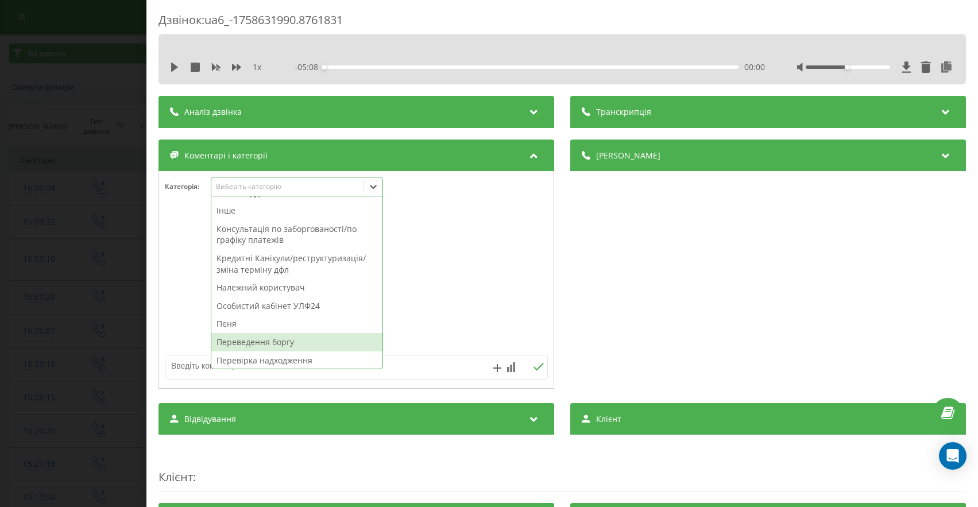
click at [281, 340] on div "Переведення боргу" at bounding box center [296, 342] width 171 height 18
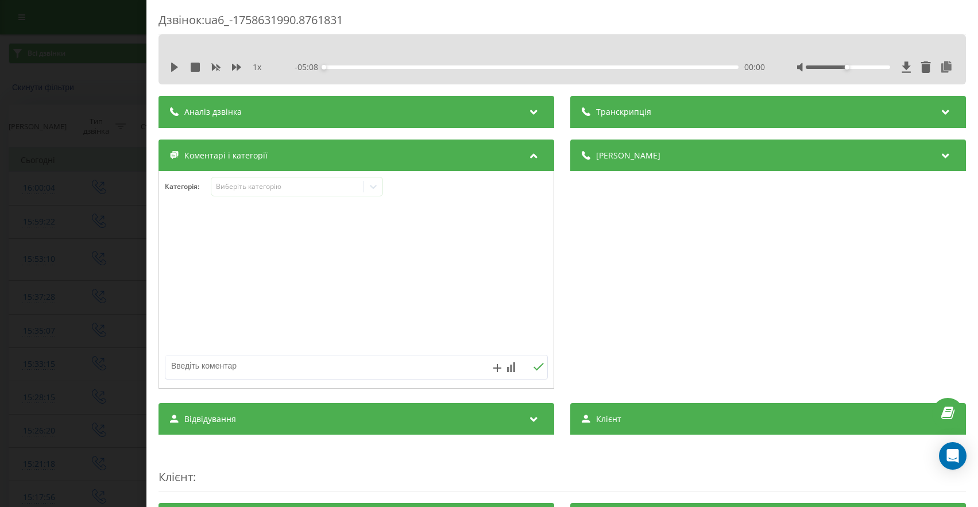
click at [13, 320] on div "Дзвінок : ua6_-1758631990.8761831 1 x - 05:08 00:00 00:00 Транскрипція Для AI-а…" at bounding box center [489, 253] width 978 height 507
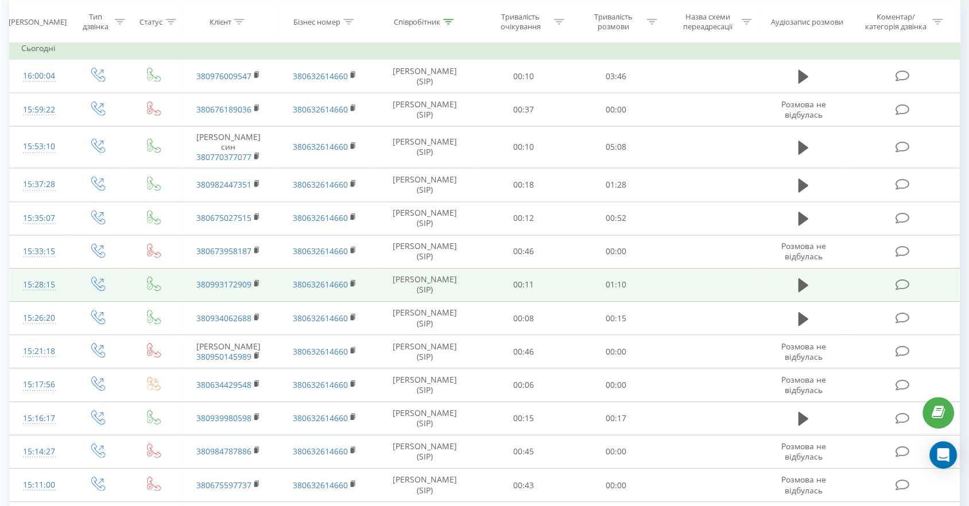
scroll to position [113, 0]
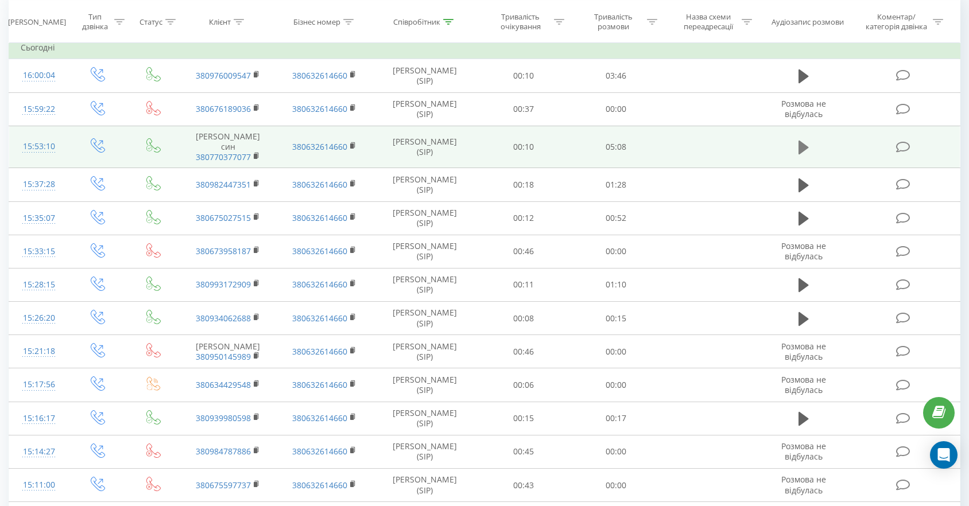
click at [801, 149] on icon at bounding box center [803, 148] width 10 height 14
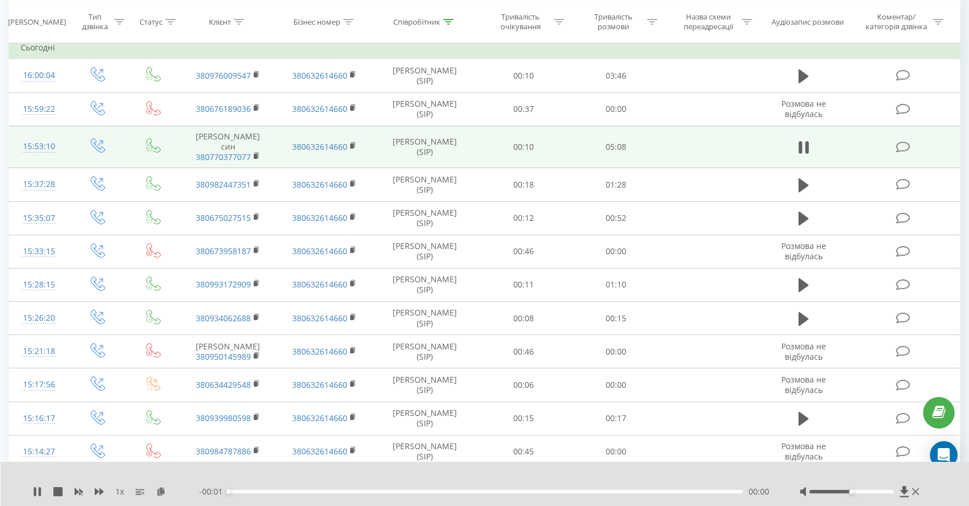
click at [102, 497] on div "1 x" at bounding box center [116, 491] width 166 height 11
click at [99, 493] on icon at bounding box center [99, 491] width 9 height 9
click at [262, 493] on div "00:20" at bounding box center [485, 491] width 514 height 3
click at [273, 492] on div "00:26" at bounding box center [485, 491] width 514 height 3
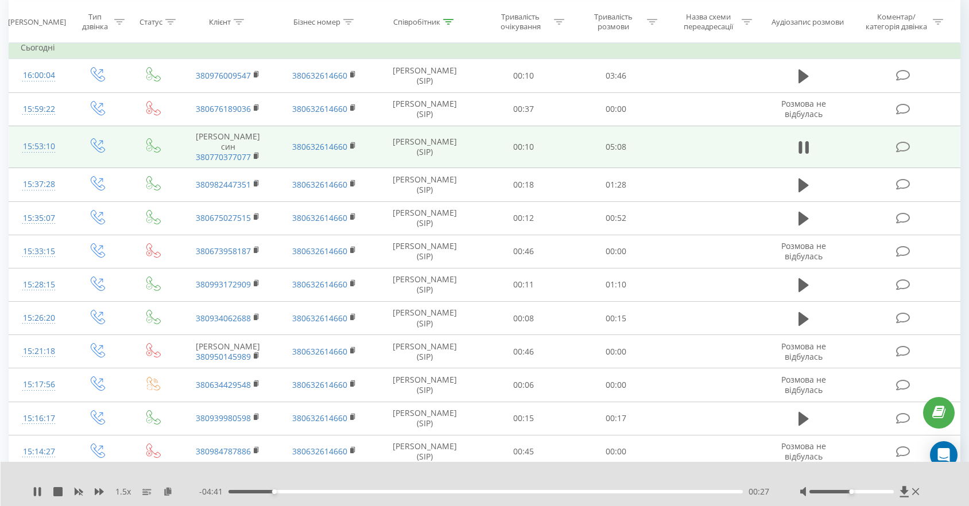
click at [278, 491] on div "00:27" at bounding box center [485, 491] width 514 height 3
click at [288, 491] on div "00:36" at bounding box center [485, 491] width 514 height 3
click at [293, 491] on div "00:39" at bounding box center [485, 491] width 514 height 3
click at [300, 491] on div "00:39" at bounding box center [485, 491] width 514 height 3
click at [308, 490] on div "00:47" at bounding box center [485, 491] width 514 height 3
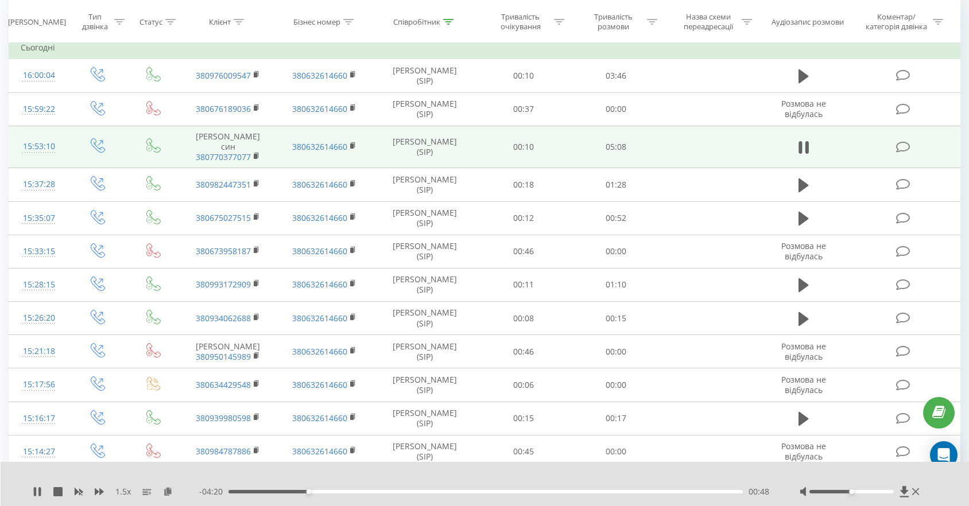
click at [298, 490] on div "00:48" at bounding box center [485, 491] width 514 height 3
click at [288, 491] on div "00:43" at bounding box center [485, 491] width 514 height 3
click at [298, 491] on div "00:36" at bounding box center [485, 491] width 514 height 3
click at [308, 491] on div "00:41" at bounding box center [485, 491] width 514 height 3
click at [313, 491] on div "00:48" at bounding box center [485, 491] width 514 height 3
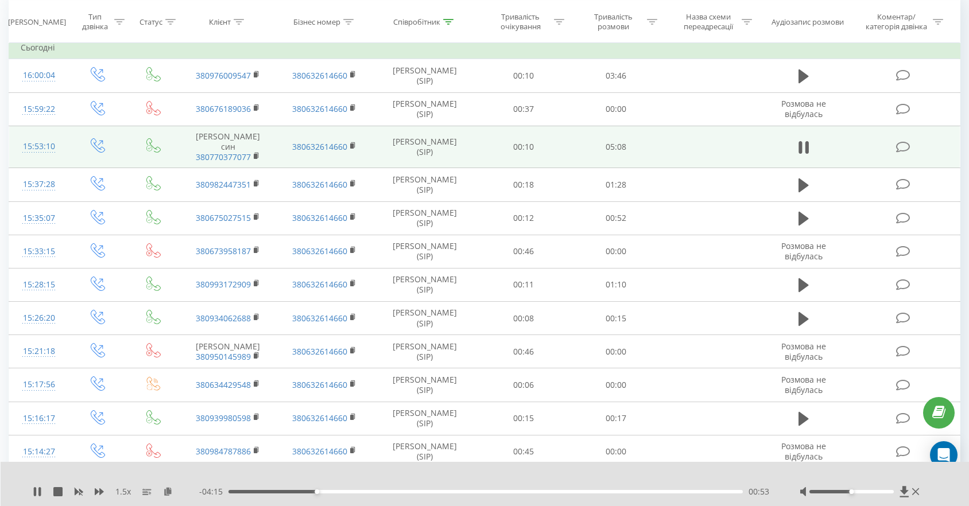
click at [321, 492] on div "00:53" at bounding box center [485, 491] width 514 height 3
click at [329, 491] on div "00:56" at bounding box center [485, 491] width 514 height 3
click at [339, 493] on div "01:01" at bounding box center [485, 491] width 514 height 3
click at [348, 494] on div "- 04:01 01:07 01:07" at bounding box center [485, 491] width 572 height 11
click at [348, 492] on div "01:08" at bounding box center [485, 491] width 514 height 3
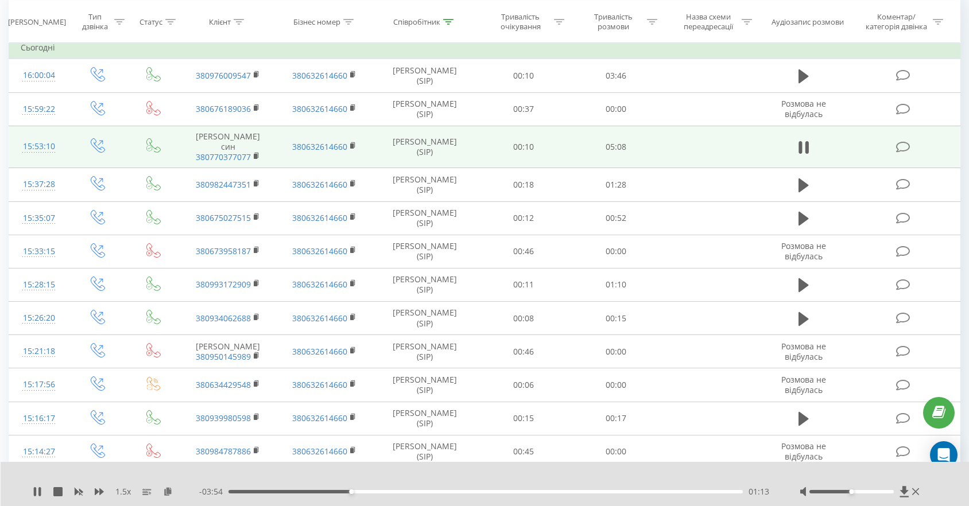
click at [358, 492] on div "01:13" at bounding box center [485, 491] width 514 height 3
click at [343, 491] on div "01:08" at bounding box center [485, 491] width 514 height 3
click at [340, 492] on div "01:07" at bounding box center [485, 491] width 514 height 3
click at [334, 492] on div "01:03" at bounding box center [485, 491] width 514 height 3
click at [348, 494] on div "- 04:02 01:06 01:06" at bounding box center [485, 491] width 572 height 11
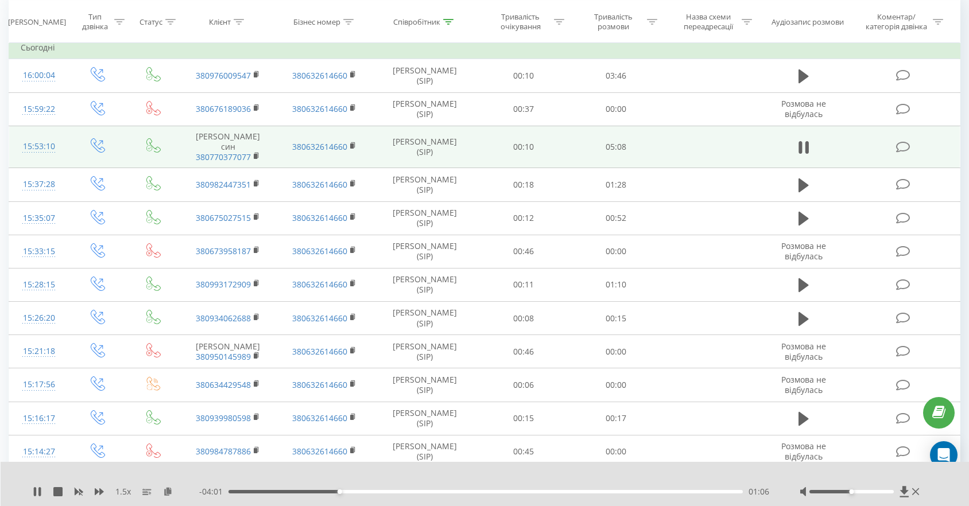
click at [353, 492] on div "01:06" at bounding box center [485, 491] width 514 height 3
click at [365, 495] on div "- 03:52 01:16 01:16" at bounding box center [485, 491] width 572 height 11
click at [366, 493] on div "01:16" at bounding box center [485, 491] width 514 height 3
click at [380, 492] on div "01:23" at bounding box center [485, 491] width 514 height 3
click at [390, 492] on div "01:32" at bounding box center [485, 491] width 514 height 3
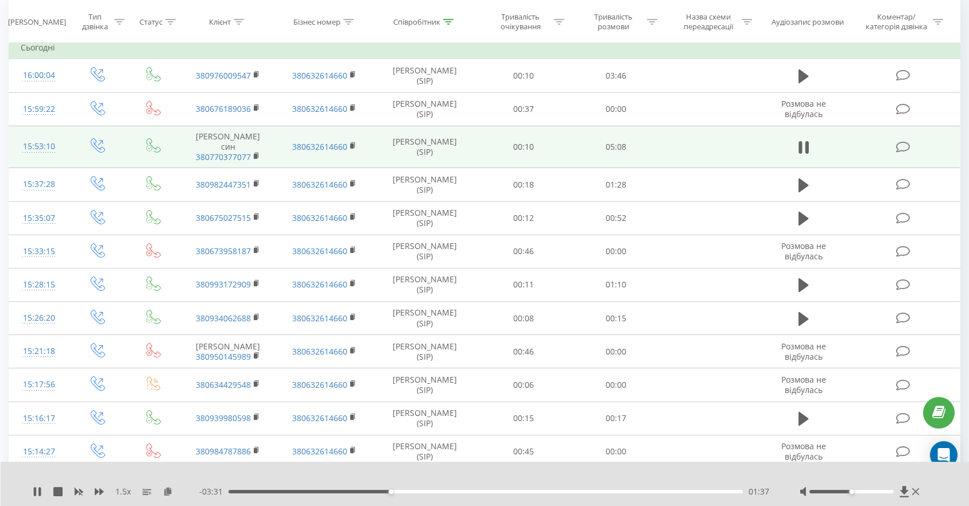
click at [393, 491] on div "01:37" at bounding box center [485, 491] width 514 height 3
click at [398, 491] on div "01:42" at bounding box center [485, 491] width 514 height 3
click at [405, 492] on div "01:42" at bounding box center [485, 491] width 514 height 3
click at [414, 492] on div "01:46" at bounding box center [485, 491] width 514 height 3
click at [426, 492] on div "01:53" at bounding box center [485, 491] width 514 height 3
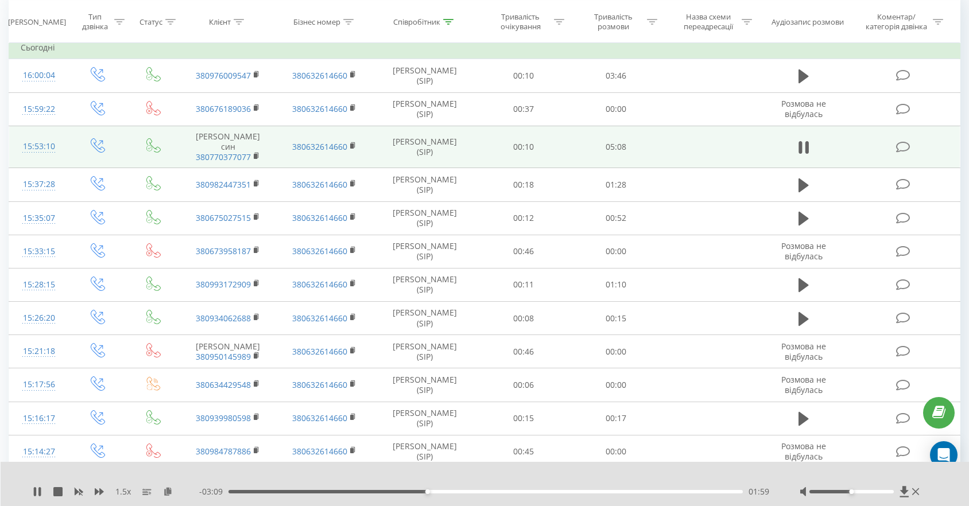
click at [439, 491] on div "01:59" at bounding box center [485, 491] width 514 height 3
click at [309, 488] on div "- 03:00 02:07 02:07" at bounding box center [485, 491] width 572 height 11
click at [304, 491] on div "00:45" at bounding box center [485, 491] width 514 height 3
click at [292, 491] on div "00:46" at bounding box center [485, 491] width 514 height 3
click at [285, 491] on div "00:40" at bounding box center [485, 491] width 514 height 3
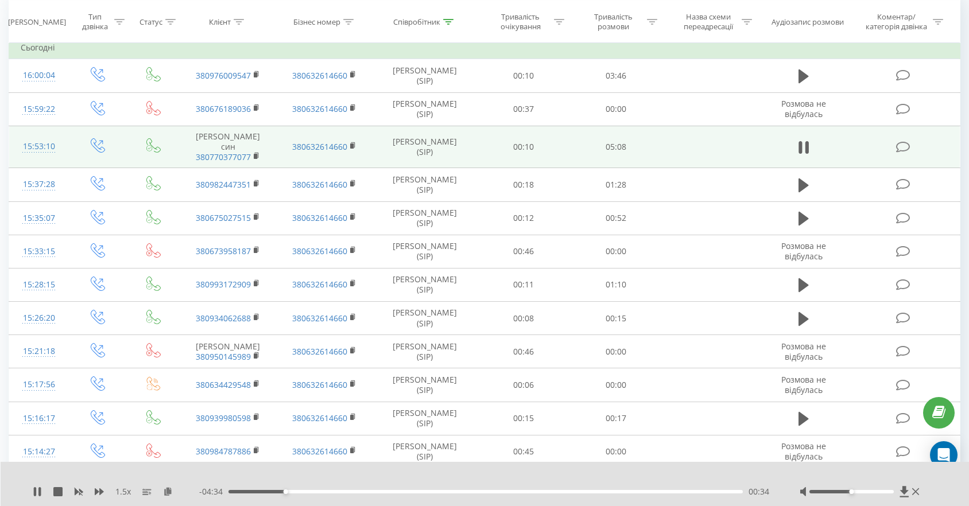
click at [274, 491] on div "00:34" at bounding box center [485, 491] width 514 height 3
click at [265, 492] on div "00:28" at bounding box center [485, 491] width 514 height 3
click at [258, 492] on div "00:23" at bounding box center [485, 491] width 514 height 3
click at [250, 493] on div "00:18" at bounding box center [485, 491] width 514 height 3
click at [253, 490] on div "00:18" at bounding box center [485, 491] width 514 height 3
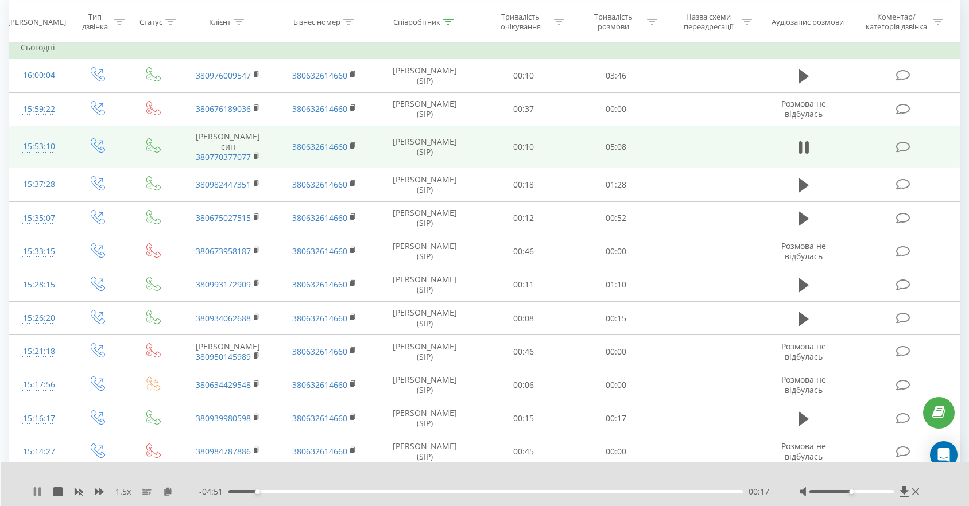
click at [36, 491] on icon at bounding box center [37, 491] width 9 height 9
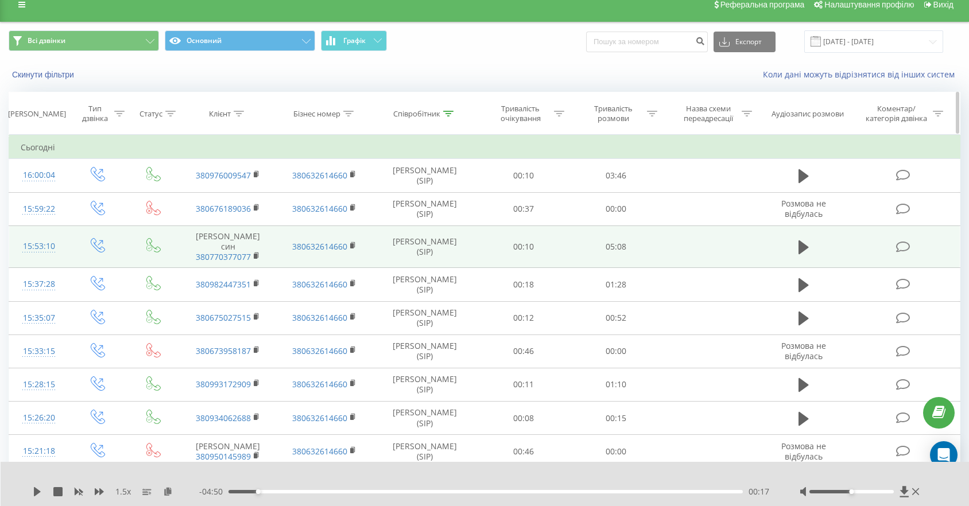
scroll to position [0, 0]
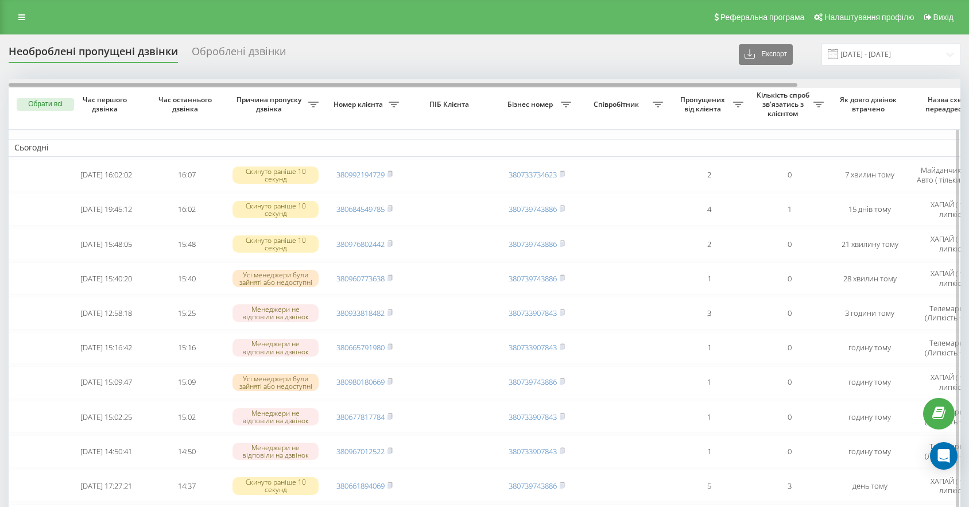
scroll to position [0, 196]
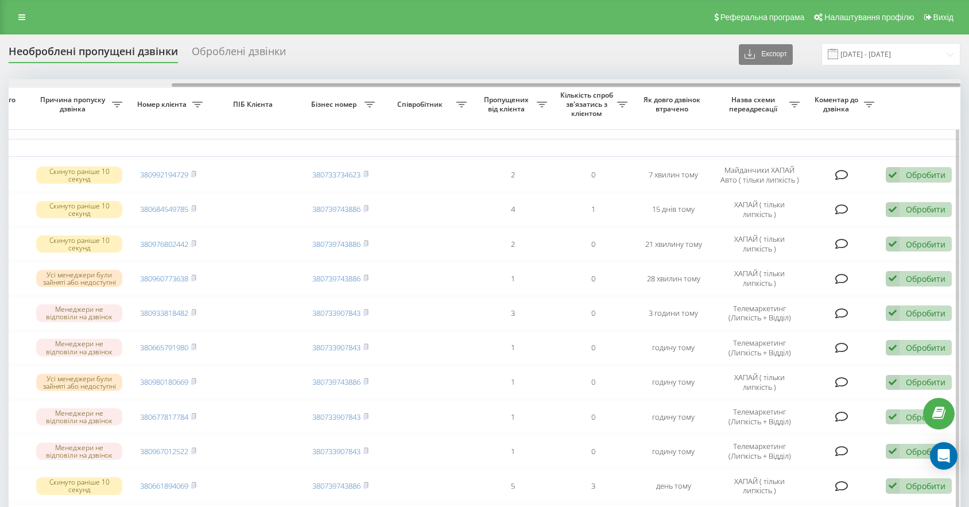
drag, startPoint x: 467, startPoint y: 84, endPoint x: 659, endPoint y: 90, distance: 192.4
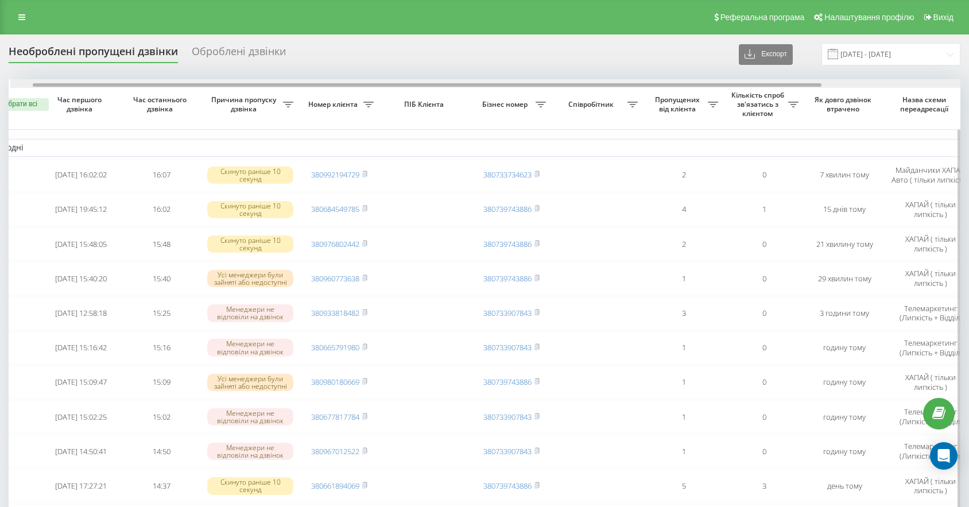
scroll to position [0, 28]
drag, startPoint x: 436, startPoint y: 86, endPoint x: 459, endPoint y: 88, distance: 23.7
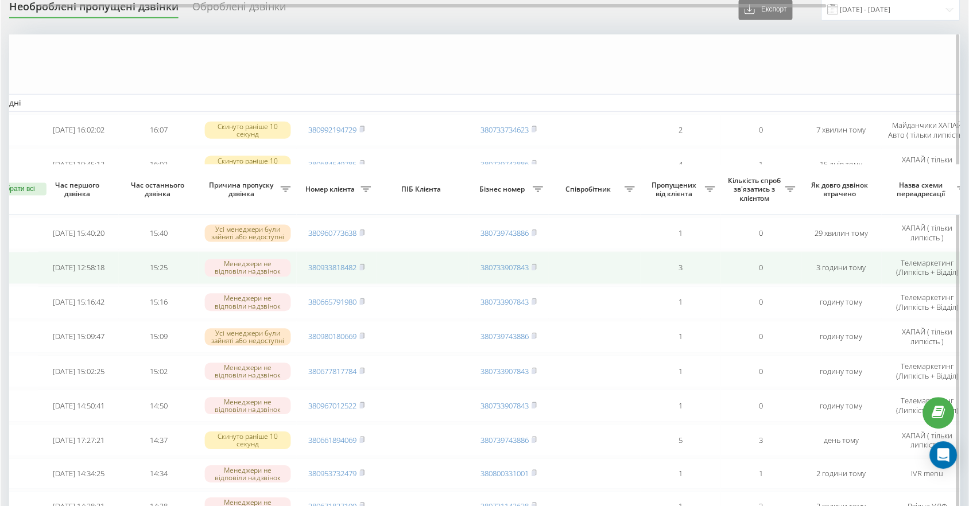
scroll to position [0, 0]
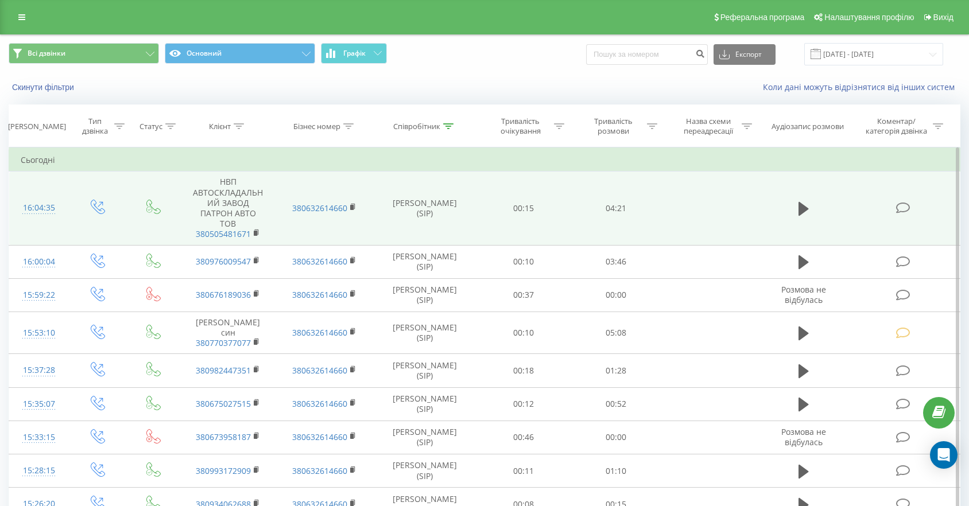
click at [904, 207] on icon at bounding box center [903, 208] width 14 height 12
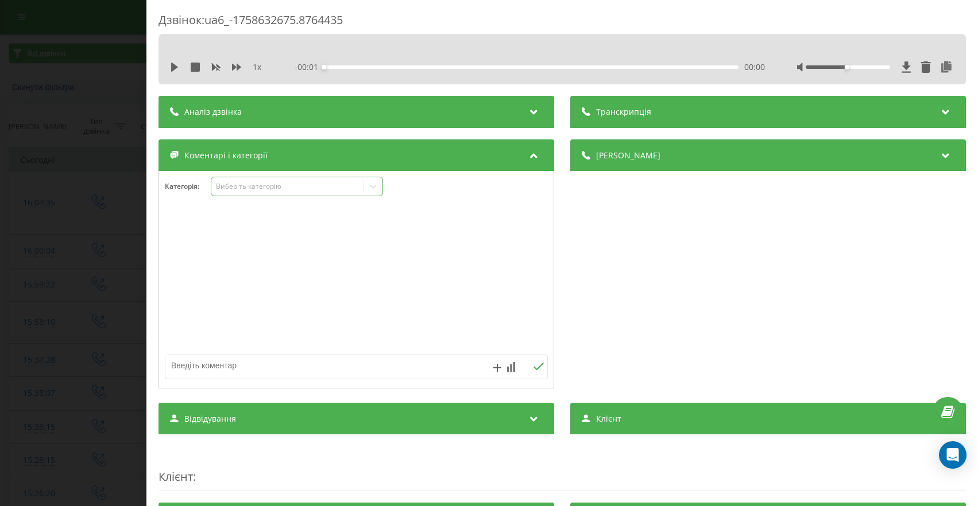
click at [253, 187] on div "Виберіть категорію" at bounding box center [288, 186] width 144 height 9
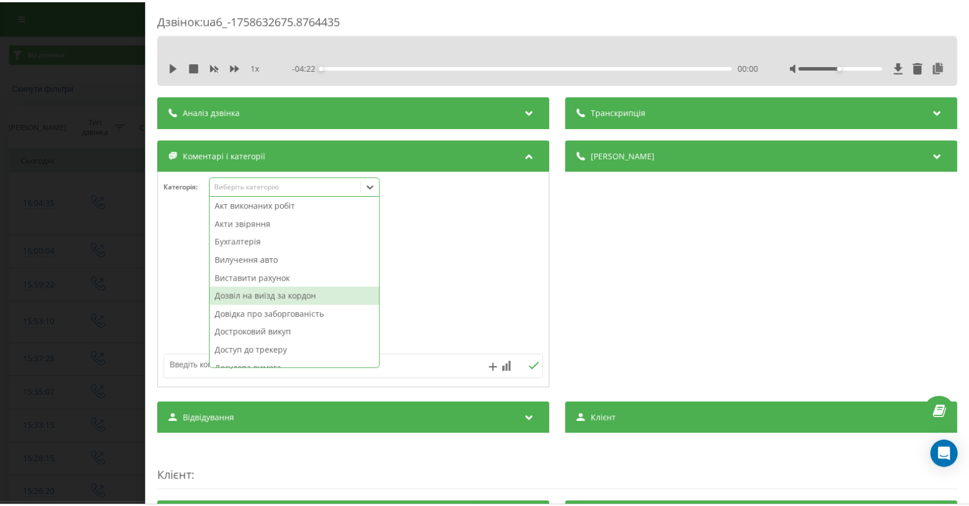
scroll to position [2, 0]
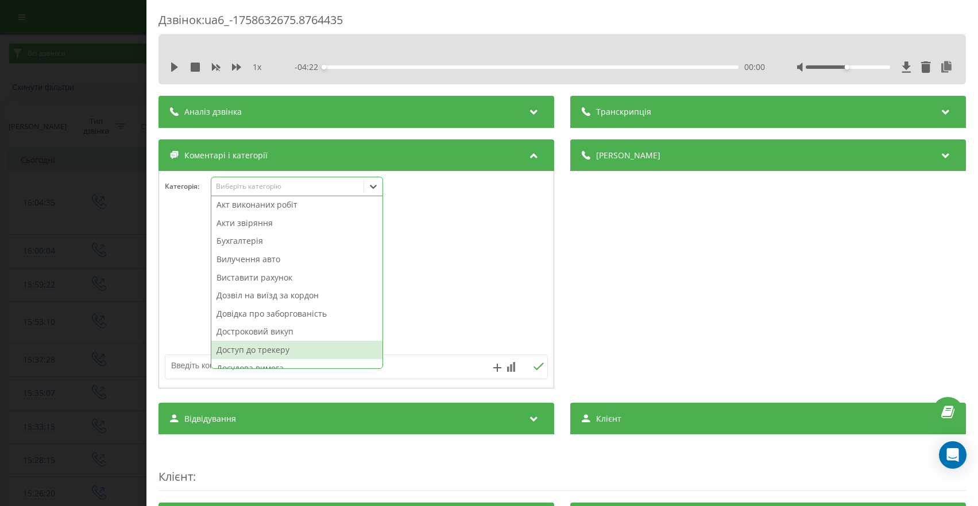
click at [280, 347] on div "Доступ до трекеру" at bounding box center [296, 350] width 171 height 18
click at [48, 312] on div "Дзвінок : ua6_-1758632675.8764435 1 x - 04:22 00:00 00:00 Транскрипція Для AI-а…" at bounding box center [489, 253] width 978 height 506
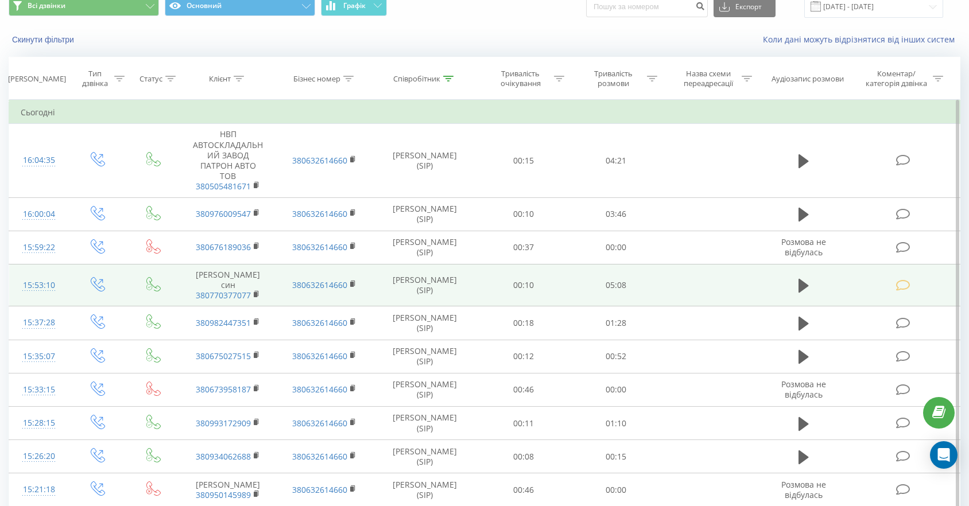
scroll to position [48, 0]
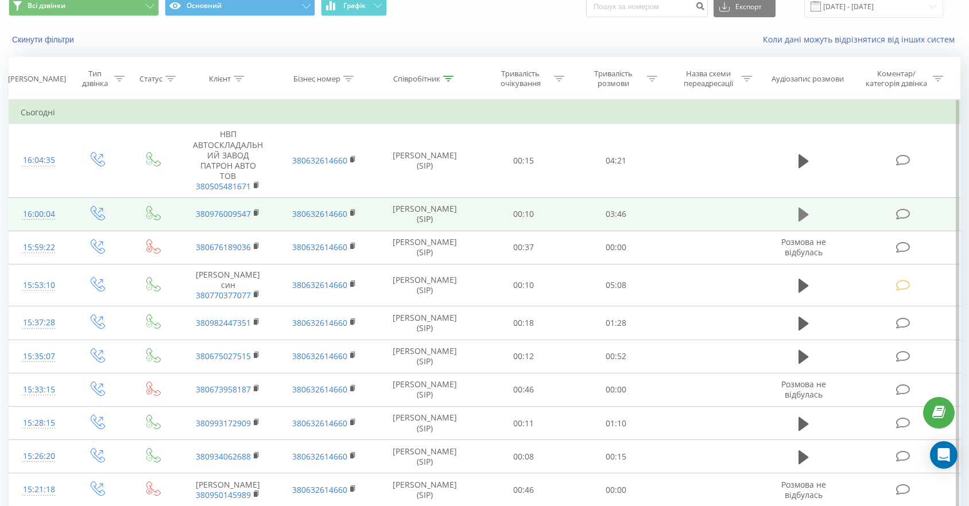
click at [802, 208] on icon at bounding box center [803, 215] width 10 height 14
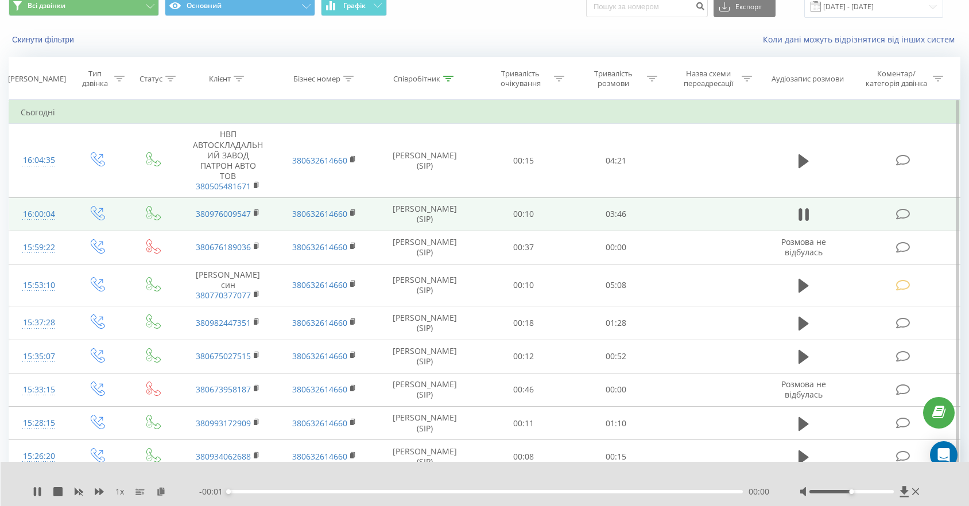
click at [103, 486] on div "1 x" at bounding box center [116, 491] width 166 height 11
click at [100, 491] on icon at bounding box center [99, 491] width 9 height 7
click at [37, 490] on icon at bounding box center [37, 491] width 9 height 9
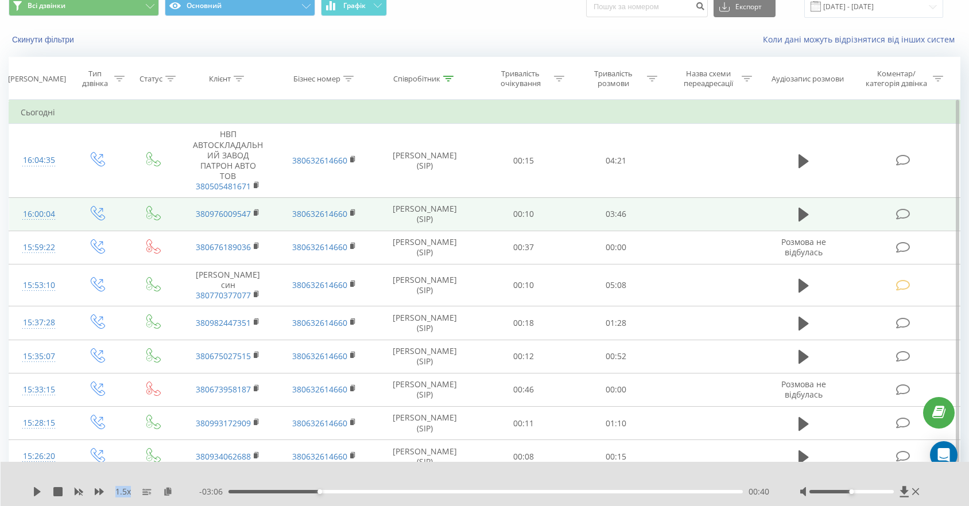
click at [37, 490] on icon at bounding box center [37, 491] width 7 height 9
click at [37, 490] on icon at bounding box center [37, 491] width 9 height 9
click at [253, 202] on td "380976009547" at bounding box center [228, 213] width 96 height 33
click at [254, 211] on rect at bounding box center [255, 213] width 3 height 5
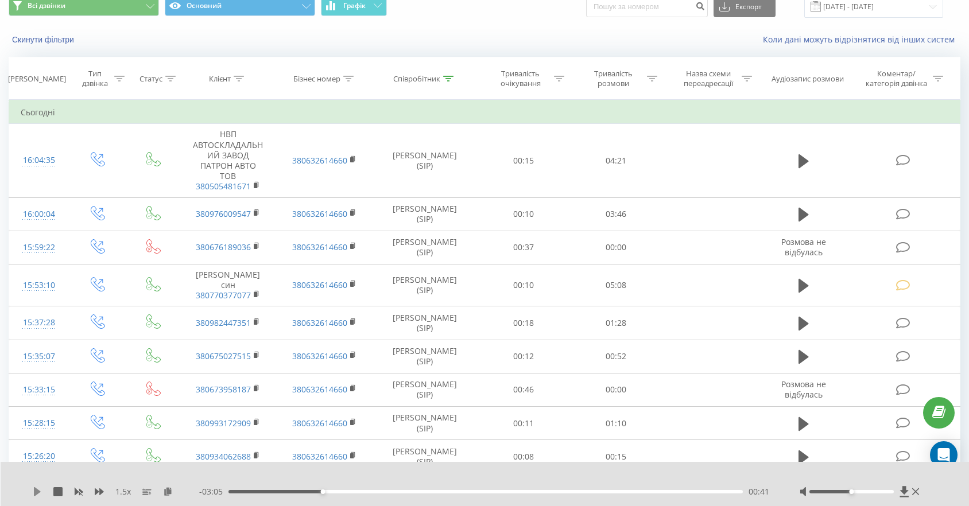
click at [36, 490] on icon at bounding box center [37, 491] width 7 height 9
click at [319, 491] on div "00:39" at bounding box center [485, 491] width 514 height 3
click at [280, 490] on div "00:39" at bounding box center [485, 491] width 514 height 3
click at [272, 493] on div "00:19" at bounding box center [485, 491] width 514 height 3
click at [266, 492] on div "00:20" at bounding box center [485, 491] width 514 height 3
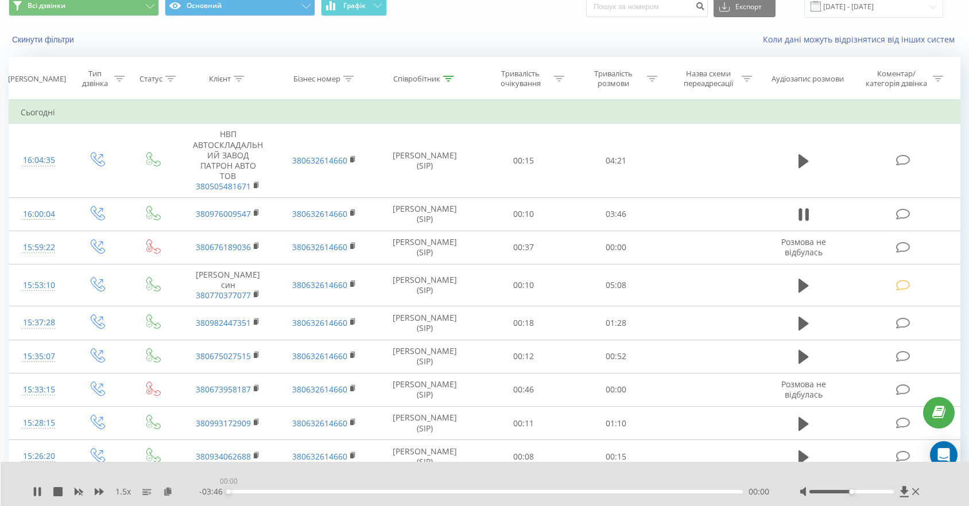
click at [263, 491] on div "00:00" at bounding box center [485, 491] width 514 height 3
click at [351, 493] on div "00:25" at bounding box center [485, 491] width 514 height 3
click at [374, 491] on div "00:54" at bounding box center [485, 491] width 514 height 3
click at [354, 491] on div "01:05" at bounding box center [485, 491] width 514 height 3
click at [387, 490] on div "00:56" at bounding box center [485, 491] width 514 height 3
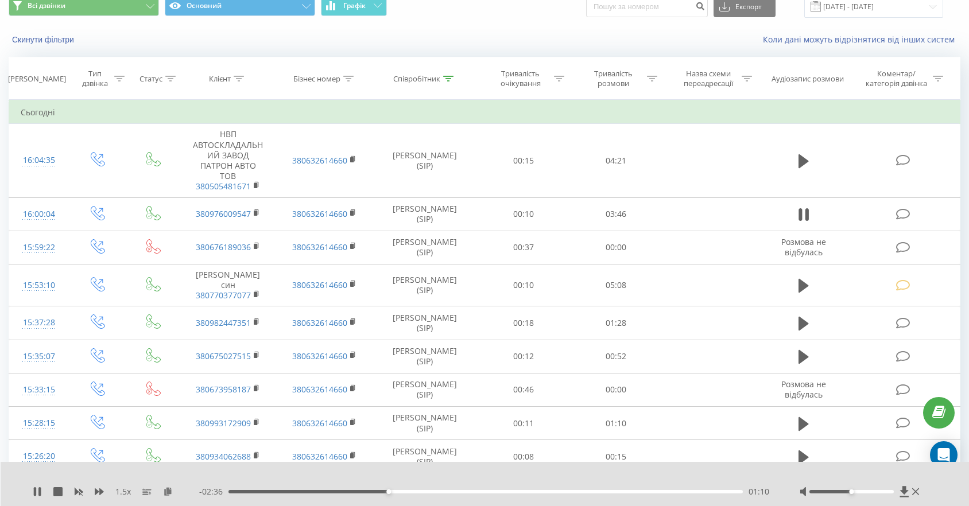
click at [408, 490] on div "01:10" at bounding box center [485, 491] width 514 height 3
click at [670, 492] on div "03:25" at bounding box center [485, 491] width 514 height 3
click at [660, 493] on div "03:15" at bounding box center [485, 491] width 514 height 3
click at [630, 494] on div "- 00:31 03:15 03:15" at bounding box center [485, 491] width 572 height 11
click at [620, 491] on div "03:15" at bounding box center [485, 491] width 514 height 3
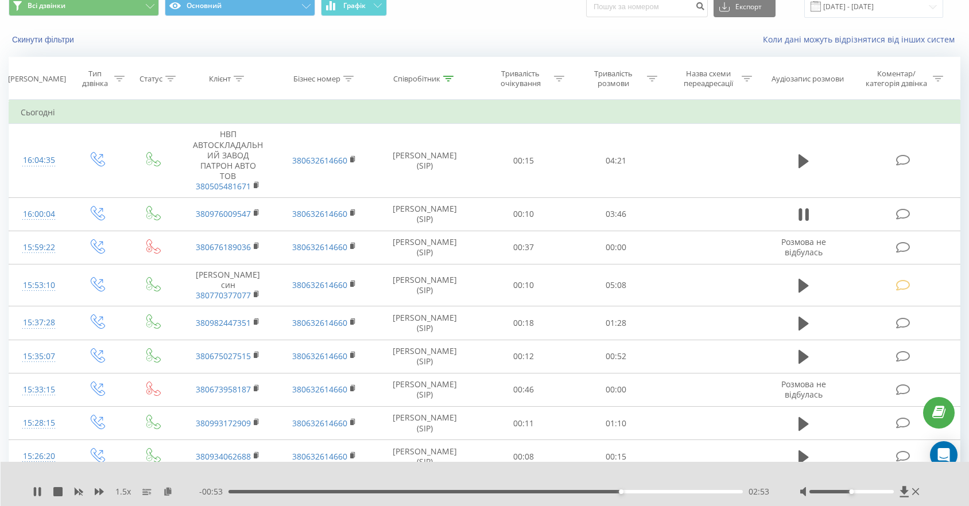
click at [598, 491] on div "02:53" at bounding box center [485, 491] width 514 height 3
click at [573, 490] on div "02:54" at bounding box center [485, 491] width 514 height 3
click at [37, 493] on icon at bounding box center [37, 491] width 9 height 9
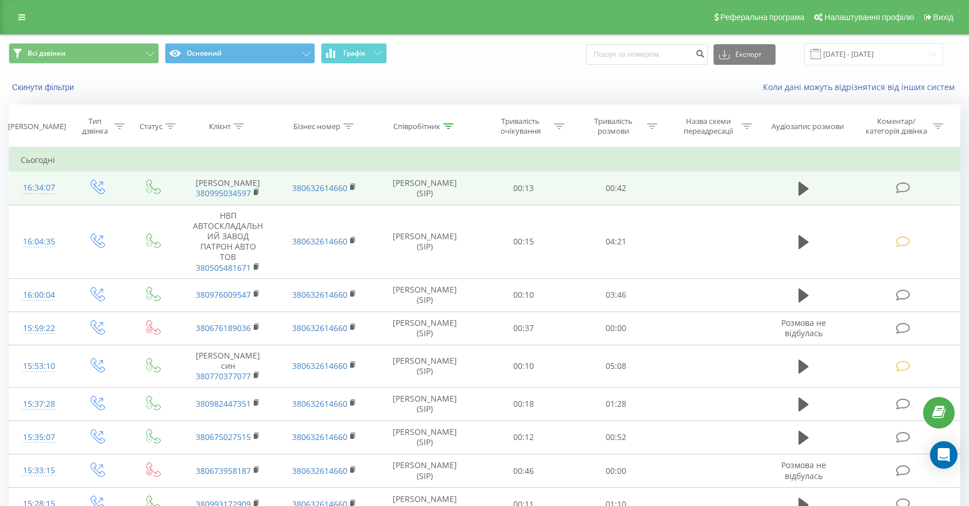
click at [905, 194] on icon at bounding box center [903, 188] width 14 height 12
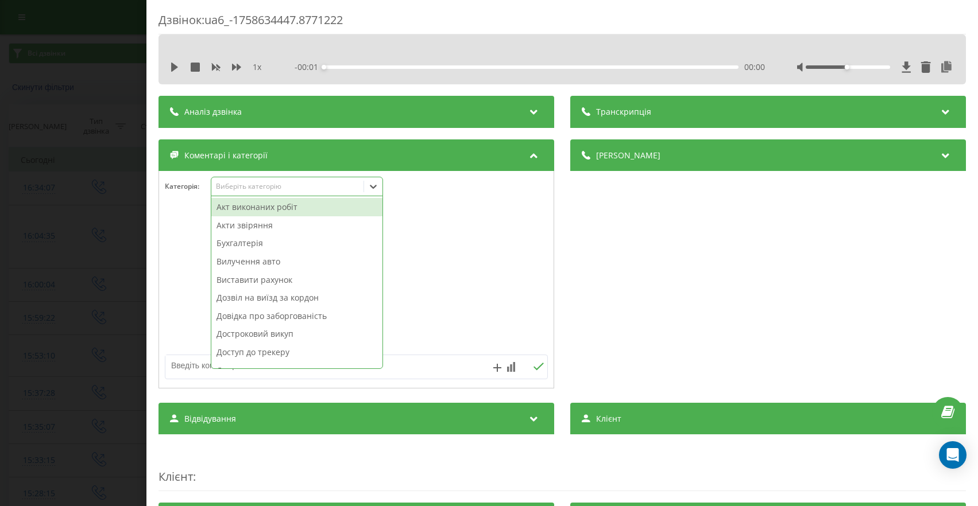
click at [282, 192] on div "Виберіть категорію" at bounding box center [287, 186] width 152 height 11
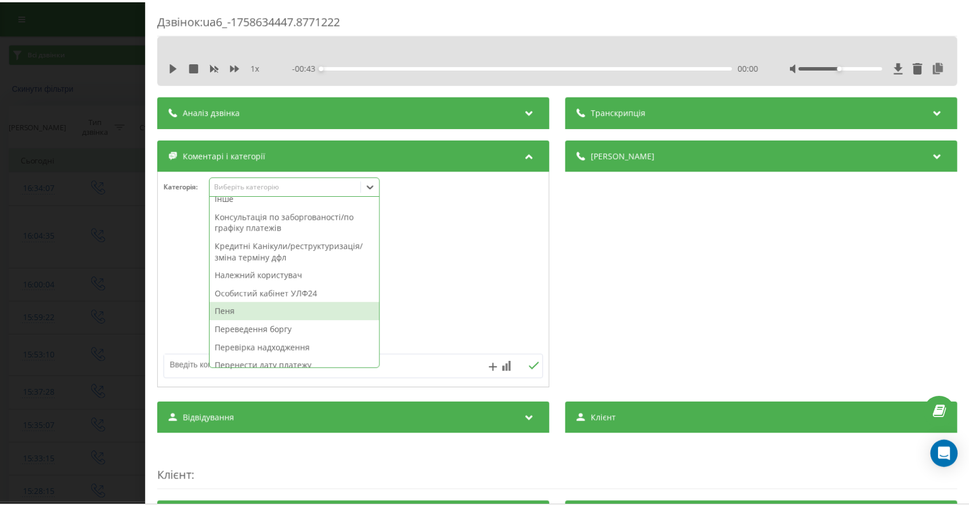
scroll to position [332, 0]
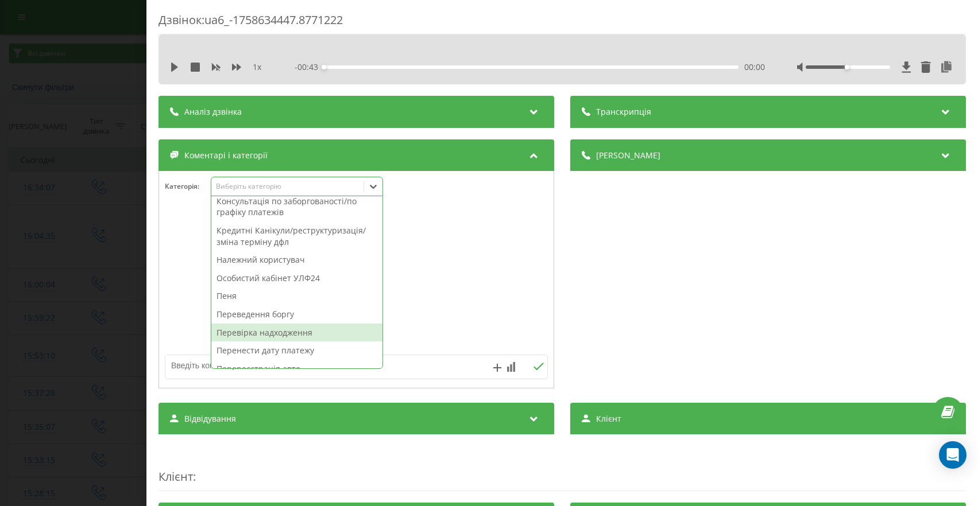
click at [249, 334] on div "Перевірка надходження" at bounding box center [296, 333] width 171 height 18
click at [38, 315] on div "Дзвінок : ua6_-1758634447.8771222 1 x - 00:43 00:00 00:00 Транскрипція Для AI-а…" at bounding box center [489, 253] width 978 height 506
